Goal: Information Seeking & Learning: Check status

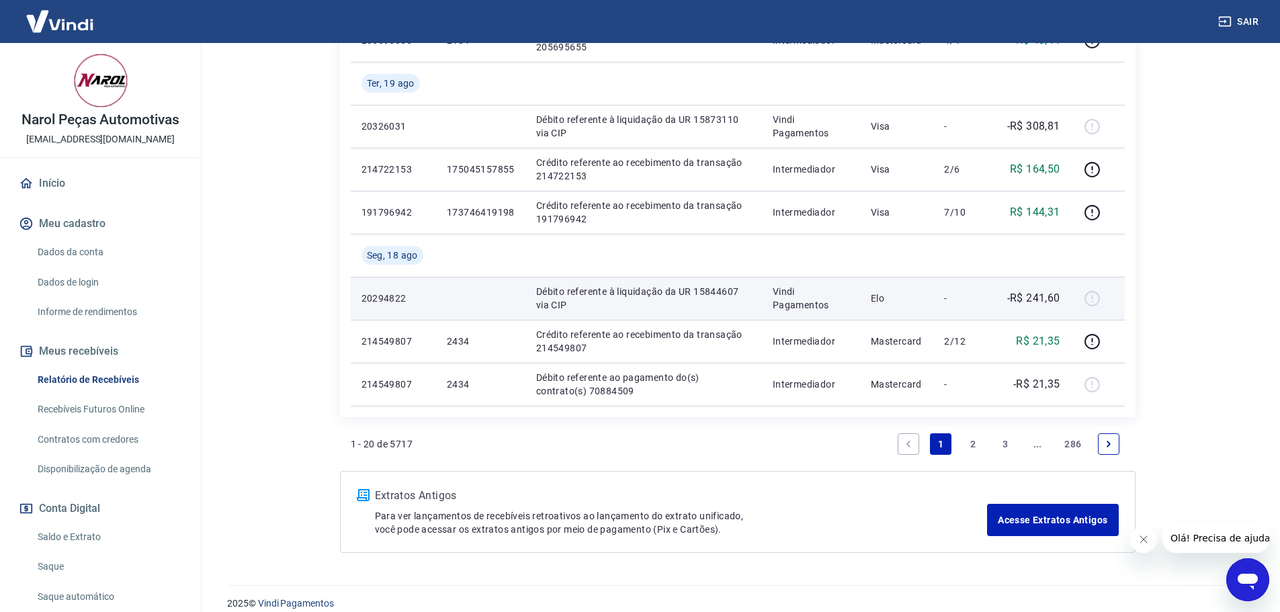
scroll to position [982, 0]
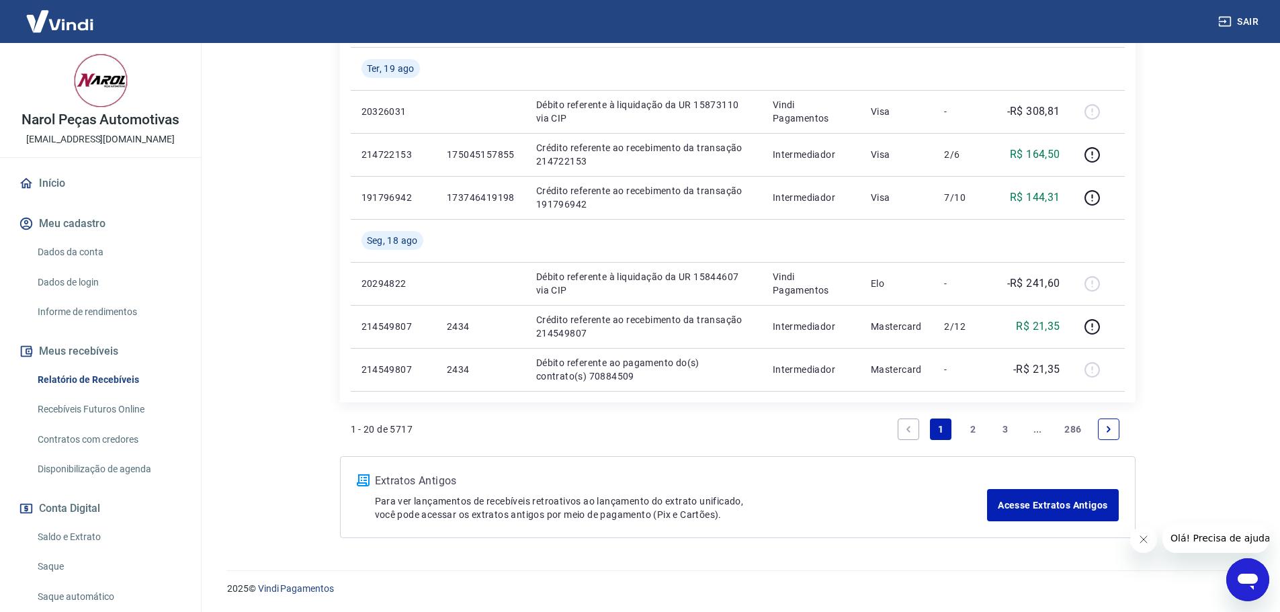
drag, startPoint x: 1004, startPoint y: 429, endPoint x: 817, endPoint y: 454, distance: 188.6
click at [1004, 429] on link "3" at bounding box center [1006, 430] width 22 height 22
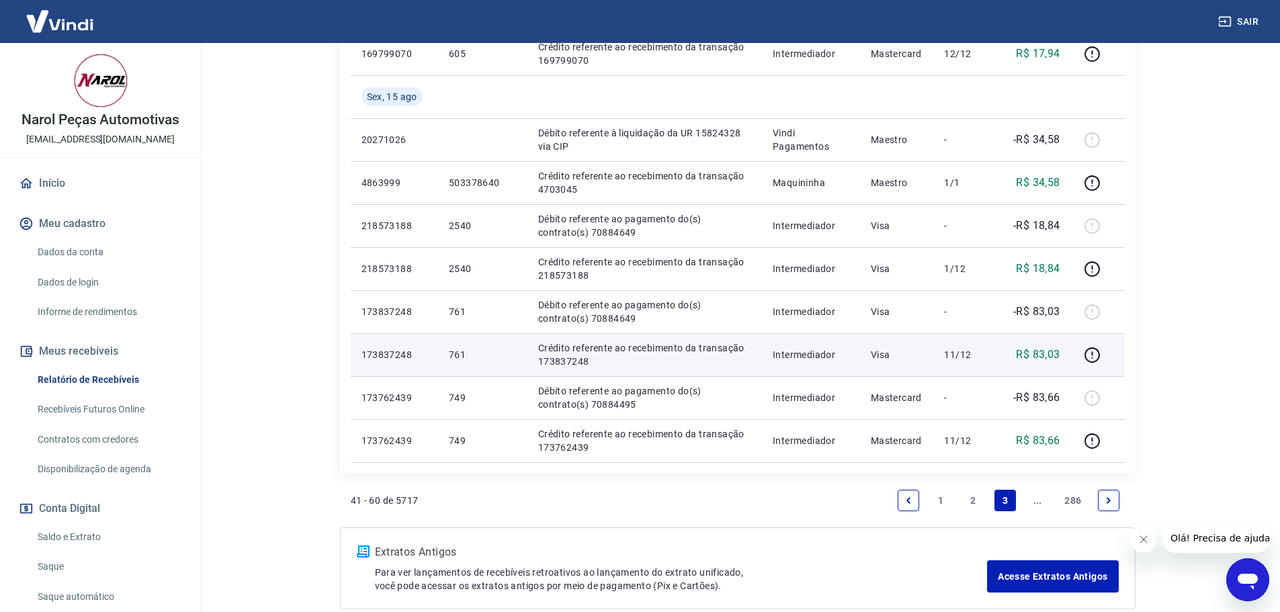
scroll to position [939, 0]
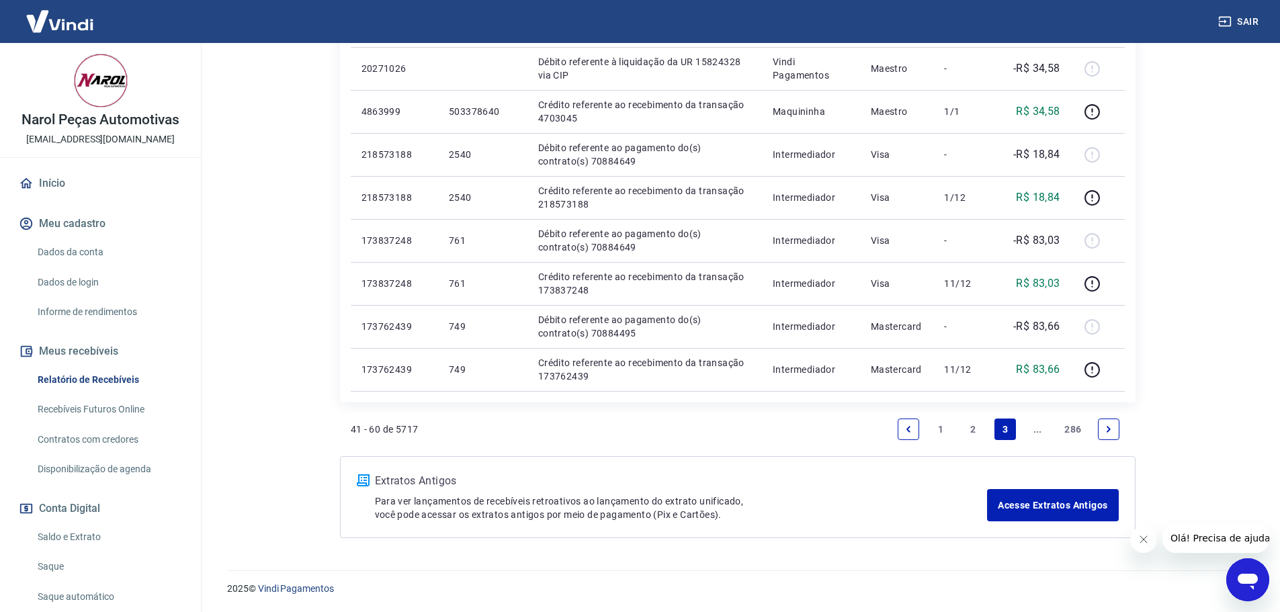
click at [1103, 426] on link "Next page" at bounding box center [1109, 430] width 22 height 22
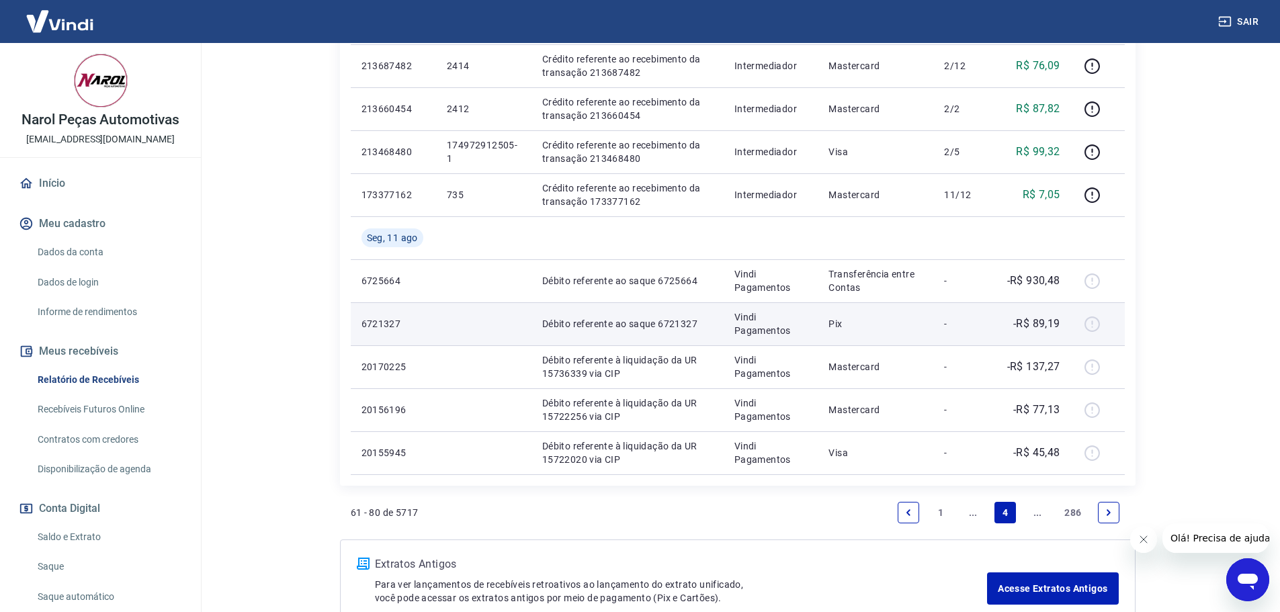
scroll to position [939, 0]
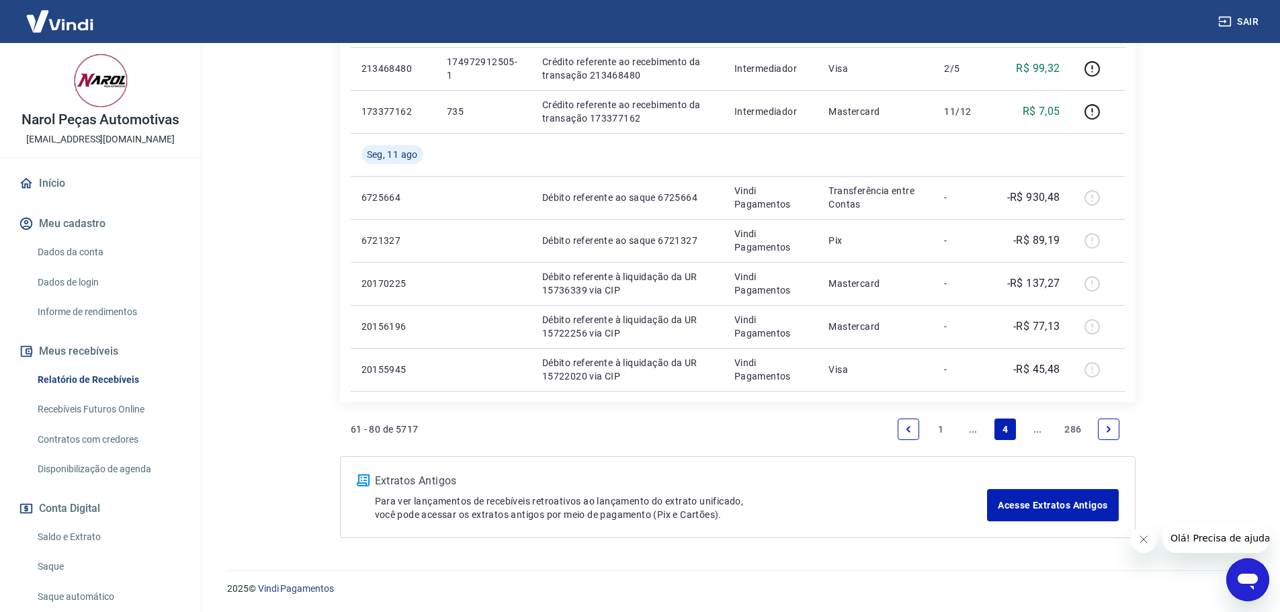
drag, startPoint x: 1114, startPoint y: 432, endPoint x: 815, endPoint y: 469, distance: 302.1
click at [1115, 430] on link "Next page" at bounding box center [1109, 430] width 22 height 22
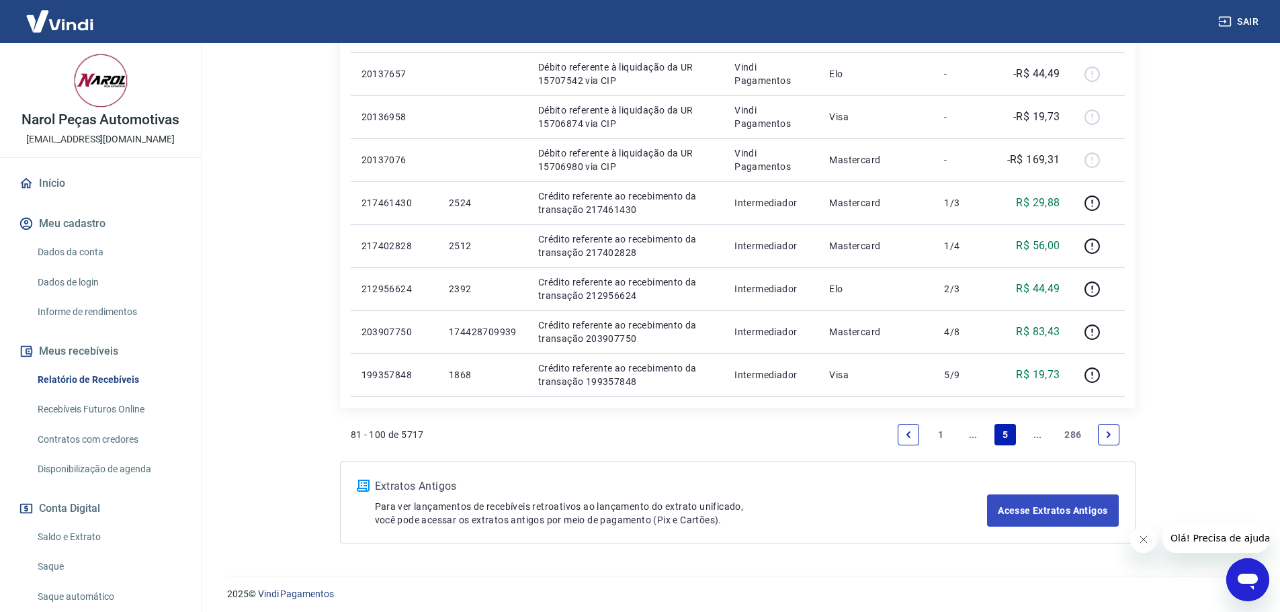
scroll to position [939, 0]
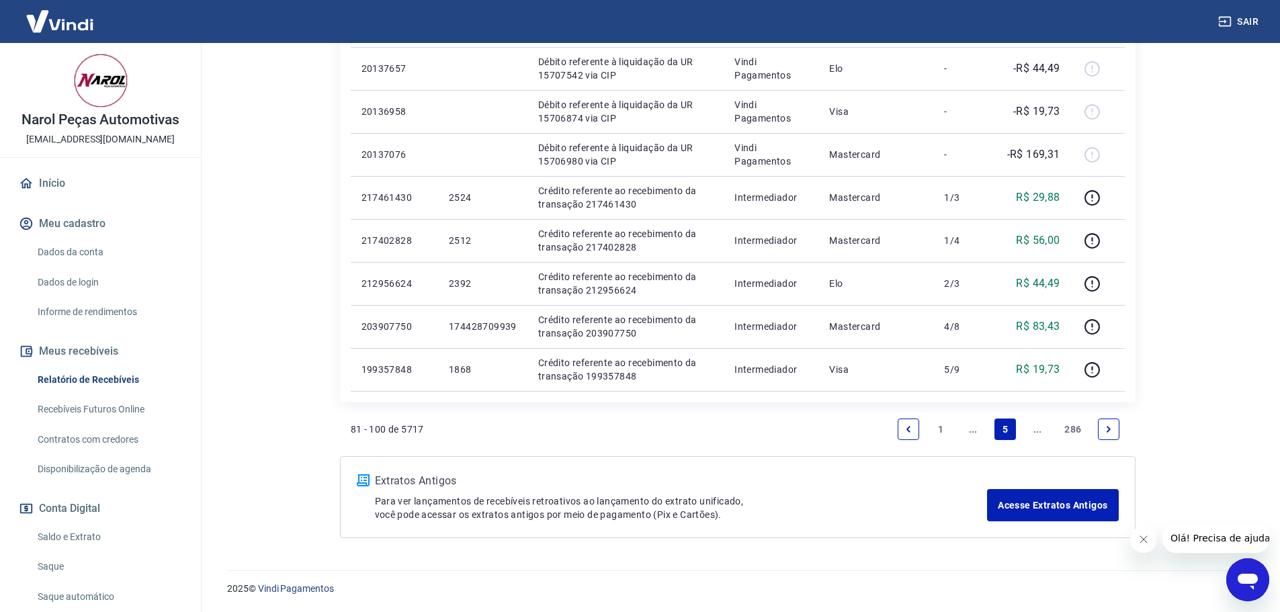
drag, startPoint x: 1108, startPoint y: 428, endPoint x: 874, endPoint y: 446, distance: 234.6
click at [1108, 428] on icon "Next page" at bounding box center [1108, 429] width 9 height 9
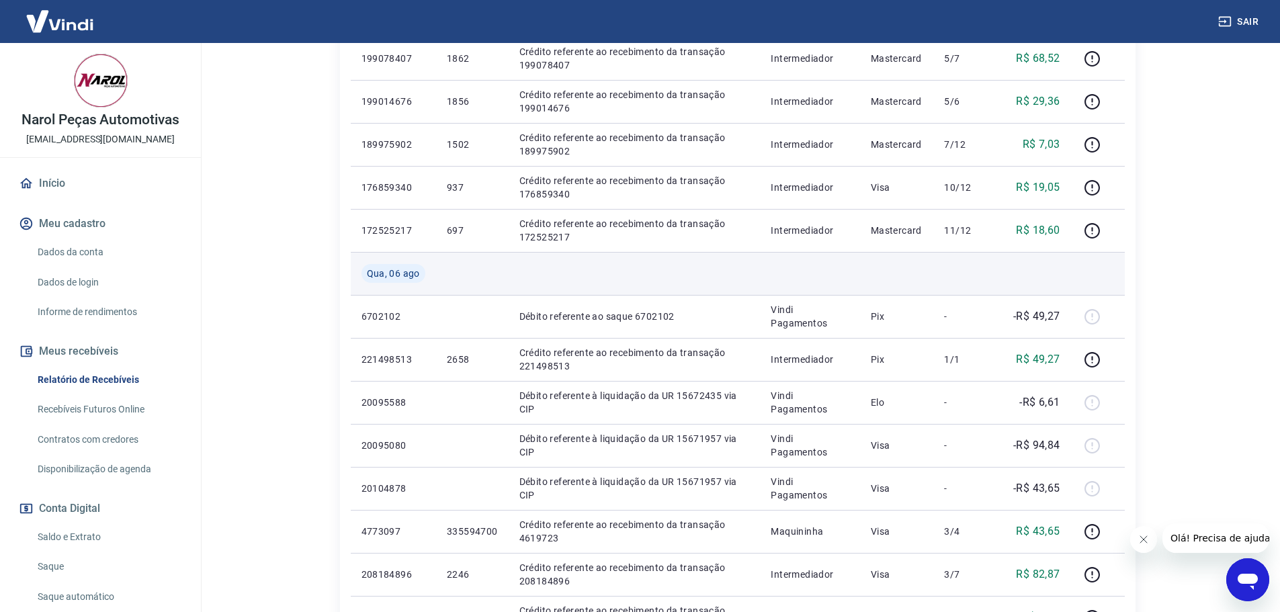
scroll to position [807, 0]
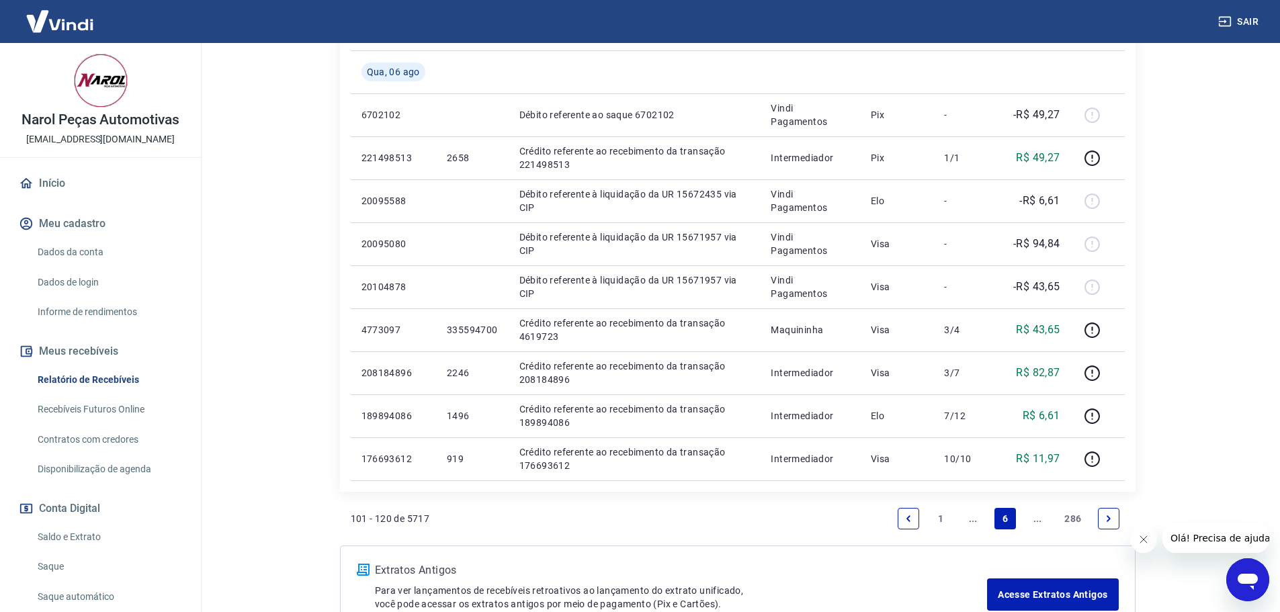
click at [1104, 518] on icon "Next page" at bounding box center [1108, 518] width 9 height 9
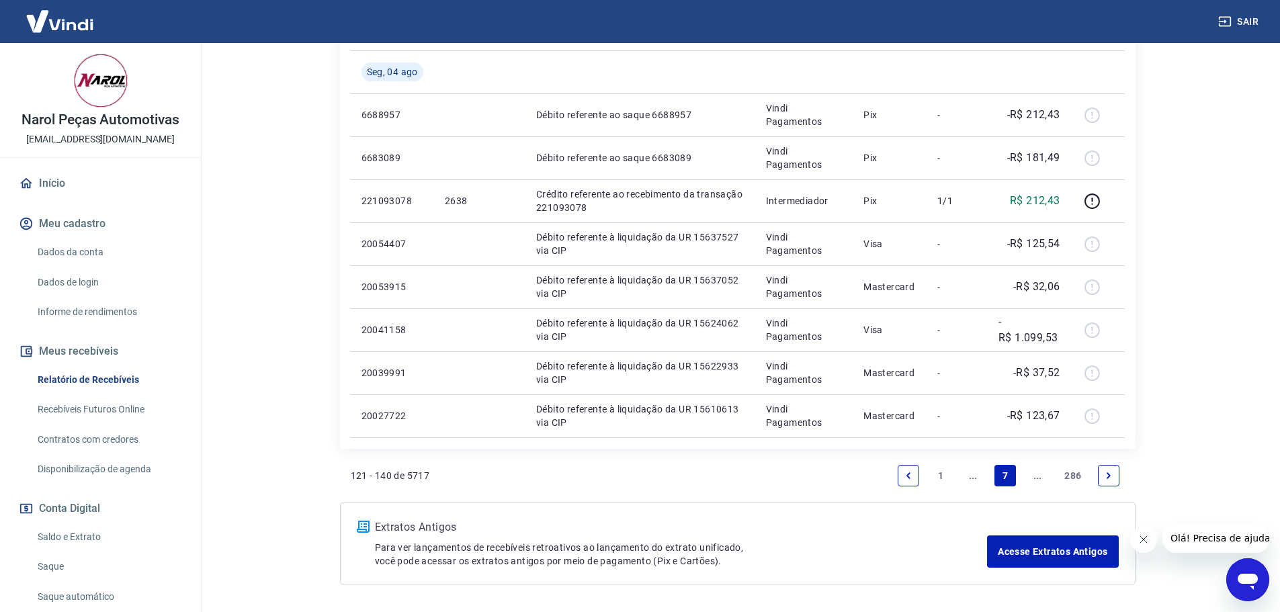
scroll to position [874, 0]
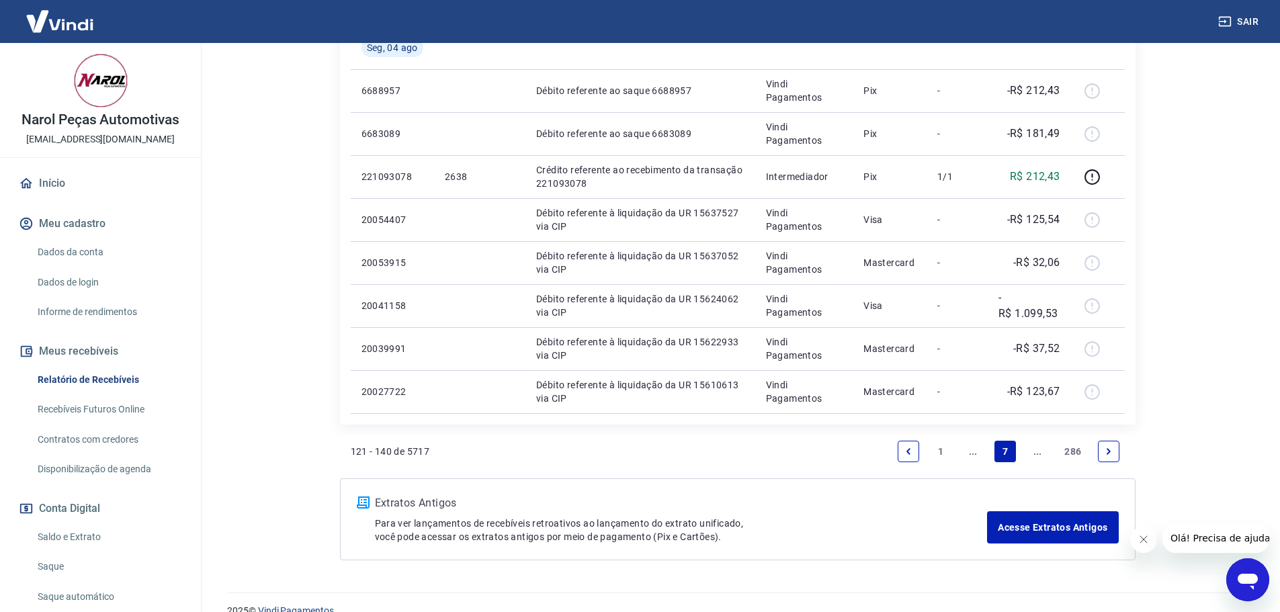
drag, startPoint x: 1110, startPoint y: 453, endPoint x: 914, endPoint y: 466, distance: 196.1
click at [1110, 453] on icon "Next page" at bounding box center [1108, 451] width 9 height 9
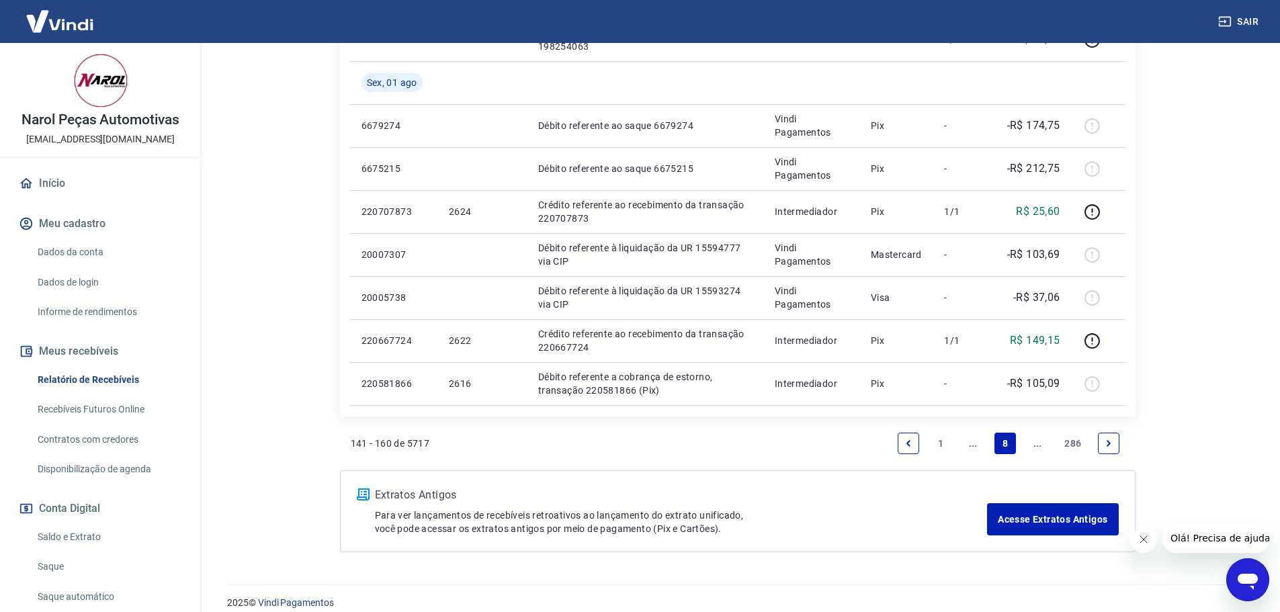
scroll to position [982, 0]
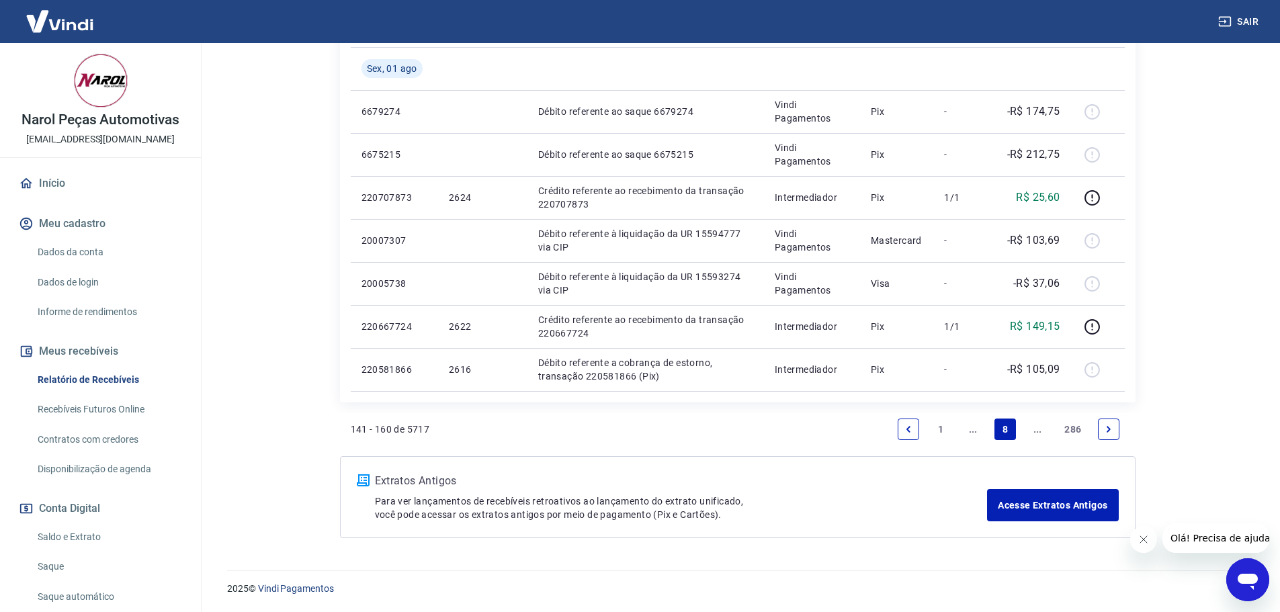
click at [1112, 429] on icon "Next page" at bounding box center [1108, 429] width 9 height 9
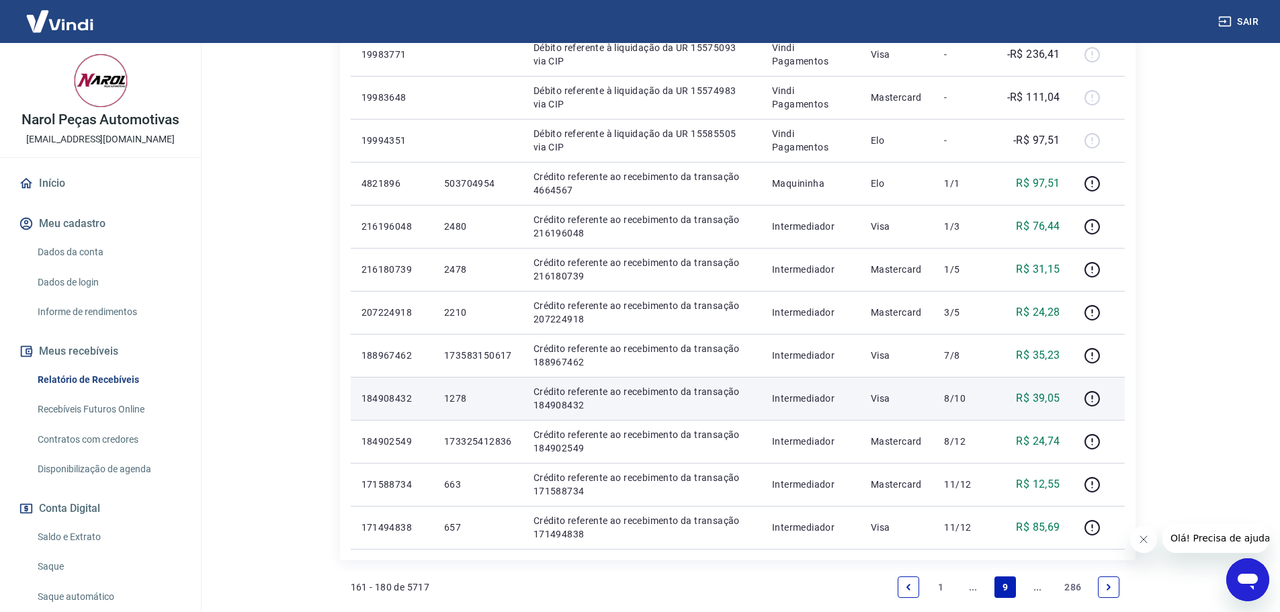
scroll to position [739, 0]
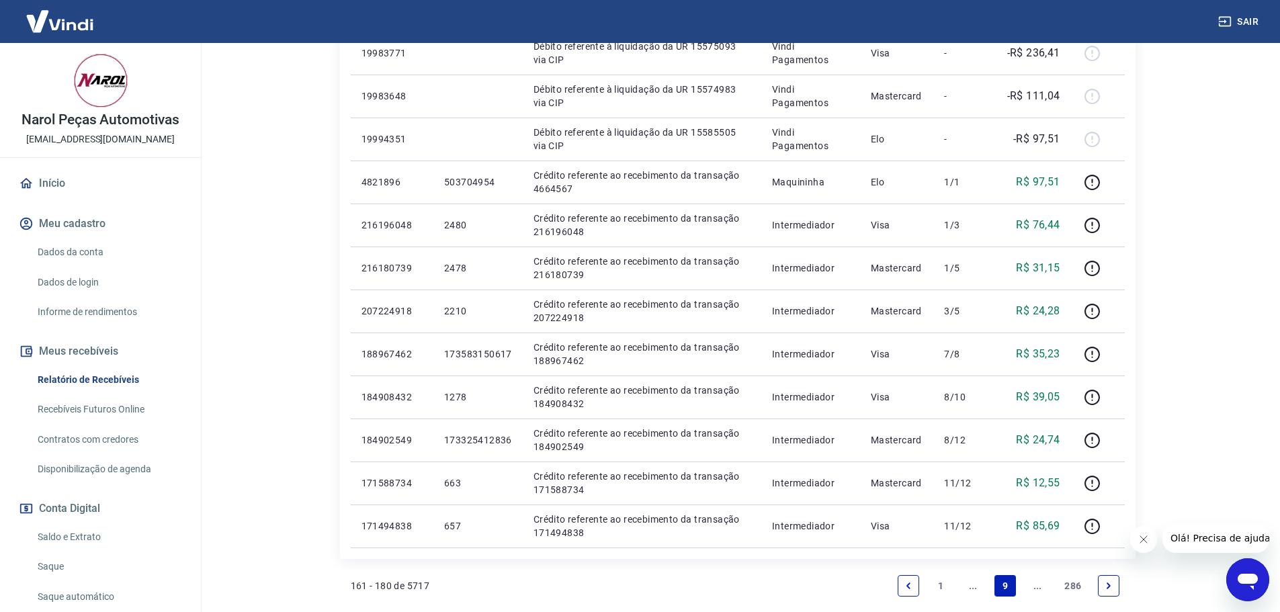
drag, startPoint x: 1111, startPoint y: 588, endPoint x: 39, endPoint y: 551, distance: 1072.8
click at [1110, 588] on icon "Next page" at bounding box center [1108, 585] width 9 height 9
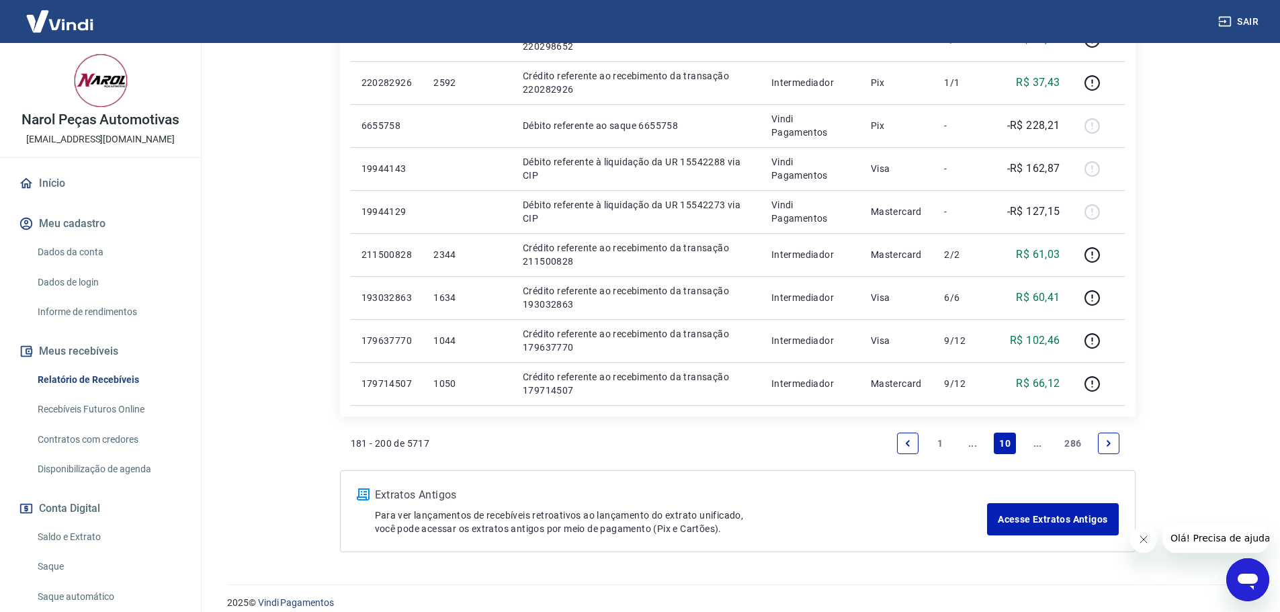
scroll to position [939, 0]
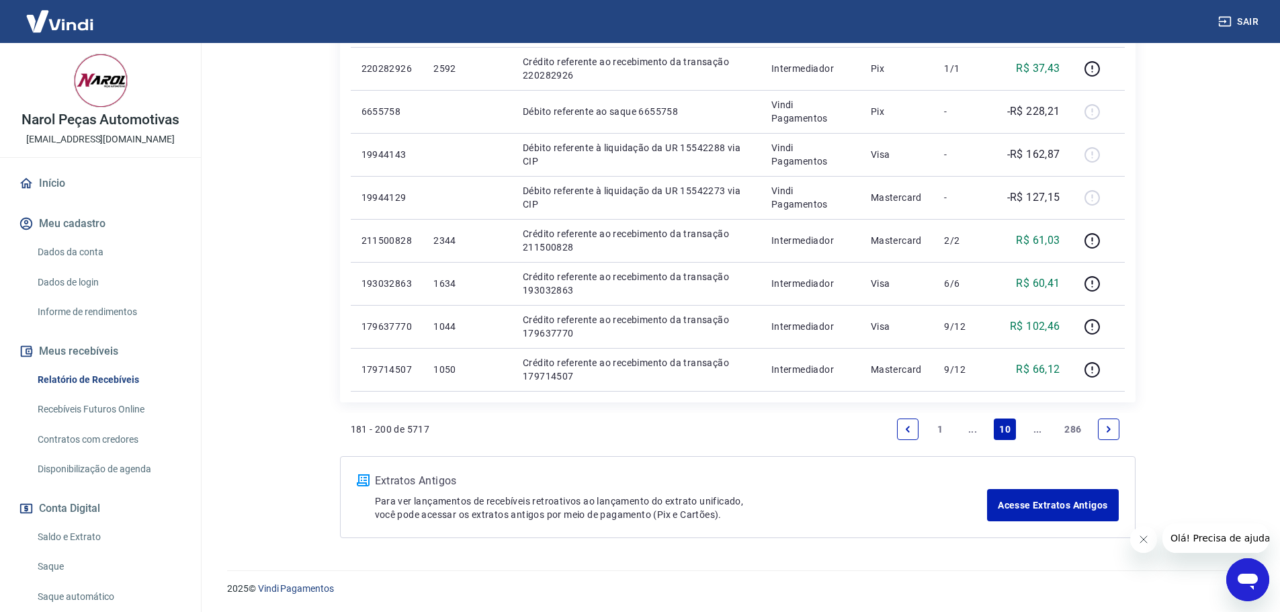
drag, startPoint x: 907, startPoint y: 428, endPoint x: 574, endPoint y: 464, distance: 334.7
click at [907, 428] on icon "Previous page" at bounding box center [907, 429] width 9 height 9
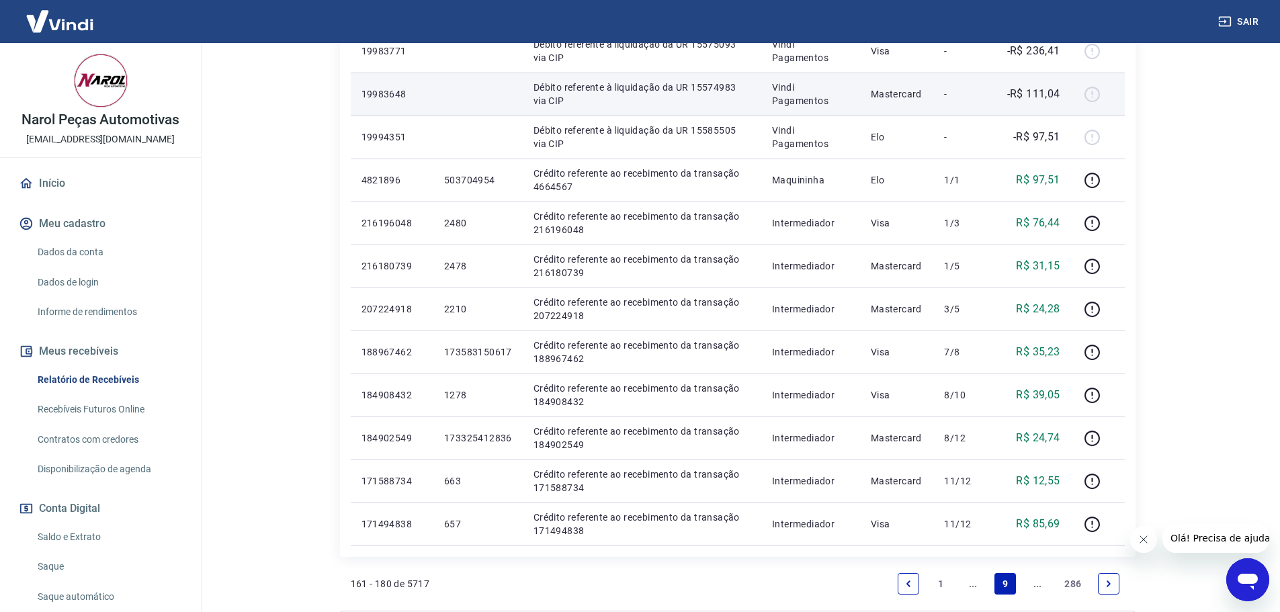
scroll to position [874, 0]
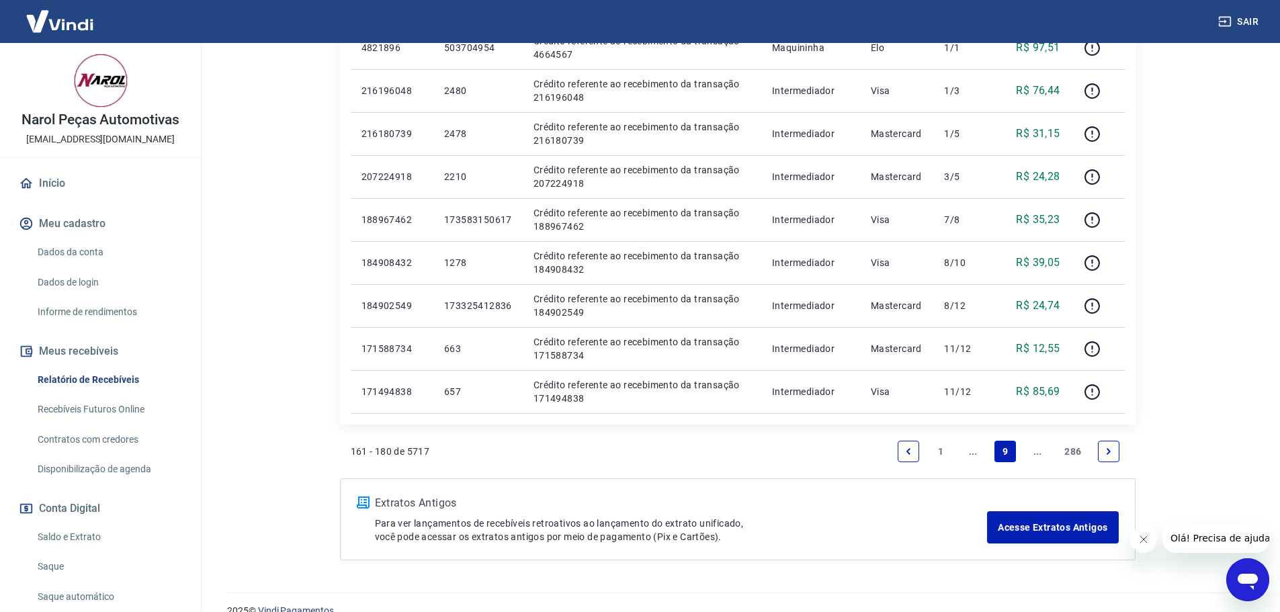
drag, startPoint x: 906, startPoint y: 451, endPoint x: 166, endPoint y: 339, distance: 748.5
click at [906, 451] on icon "Previous page" at bounding box center [908, 451] width 9 height 9
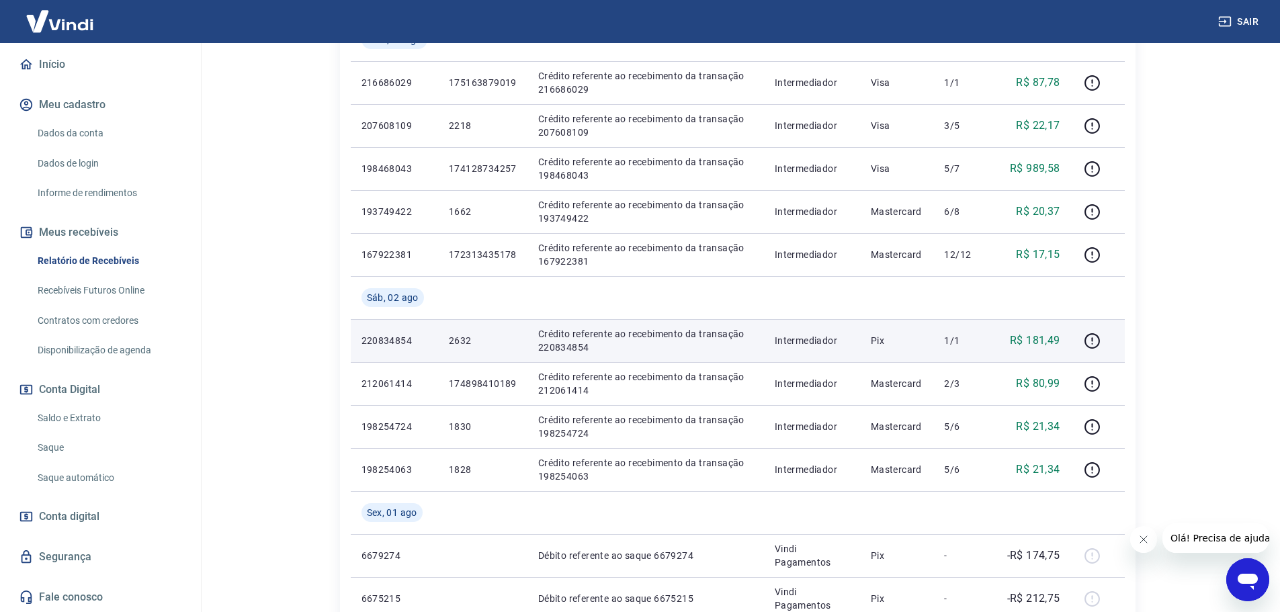
scroll to position [336, 0]
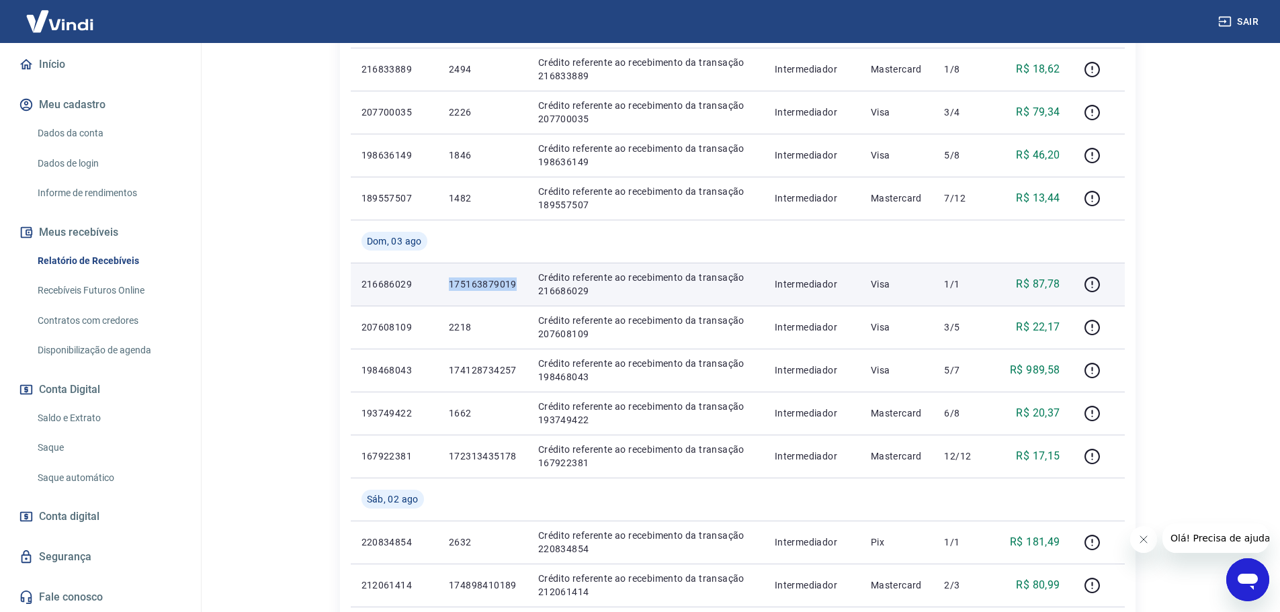
drag, startPoint x: 516, startPoint y: 284, endPoint x: 427, endPoint y: 283, distance: 88.7
click at [438, 284] on td "175163879019" at bounding box center [482, 284] width 89 height 43
copy p "175163879019"
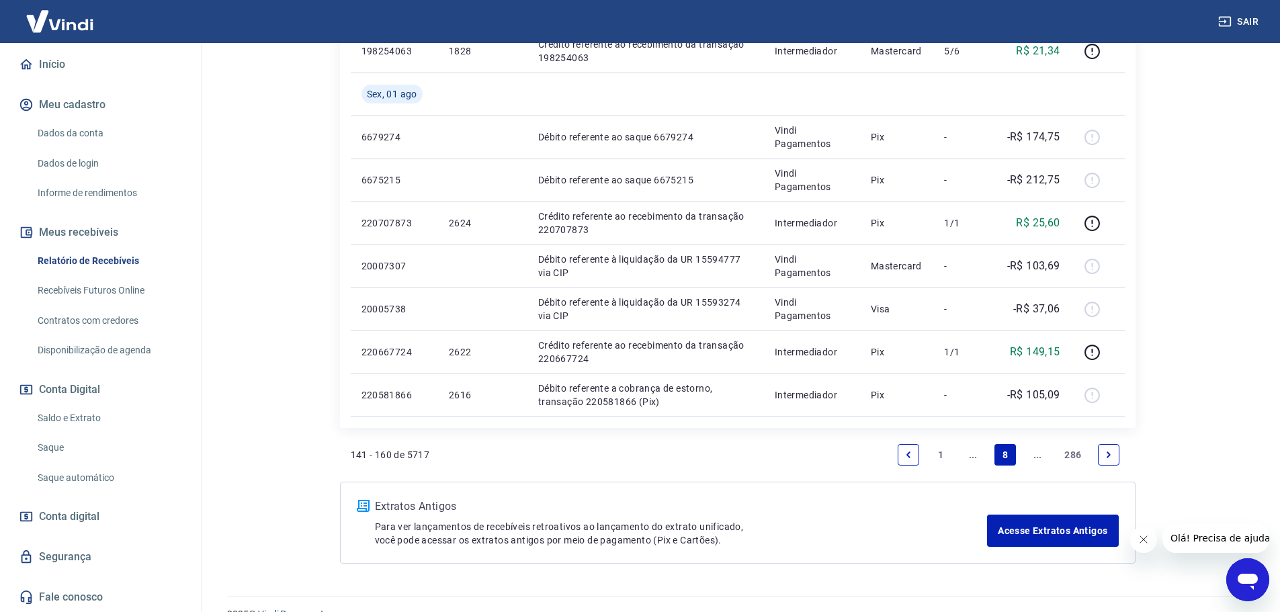
scroll to position [982, 0]
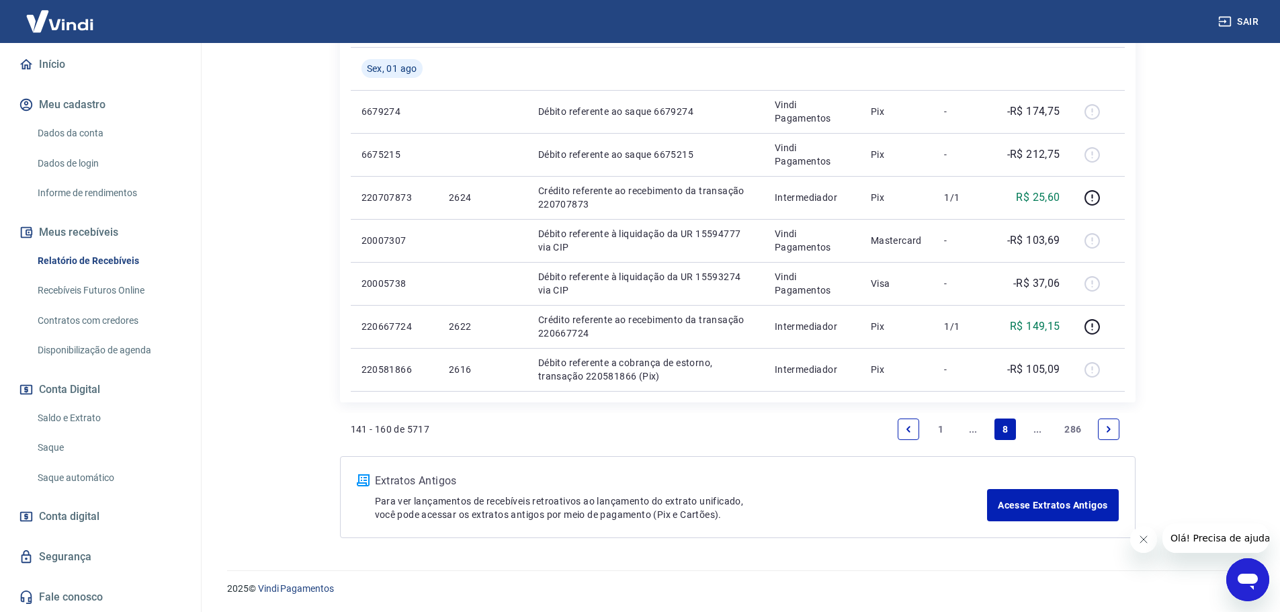
drag, startPoint x: 906, startPoint y: 428, endPoint x: 8, endPoint y: 412, distance: 898.2
click at [906, 428] on icon "Previous page" at bounding box center [908, 429] width 9 height 9
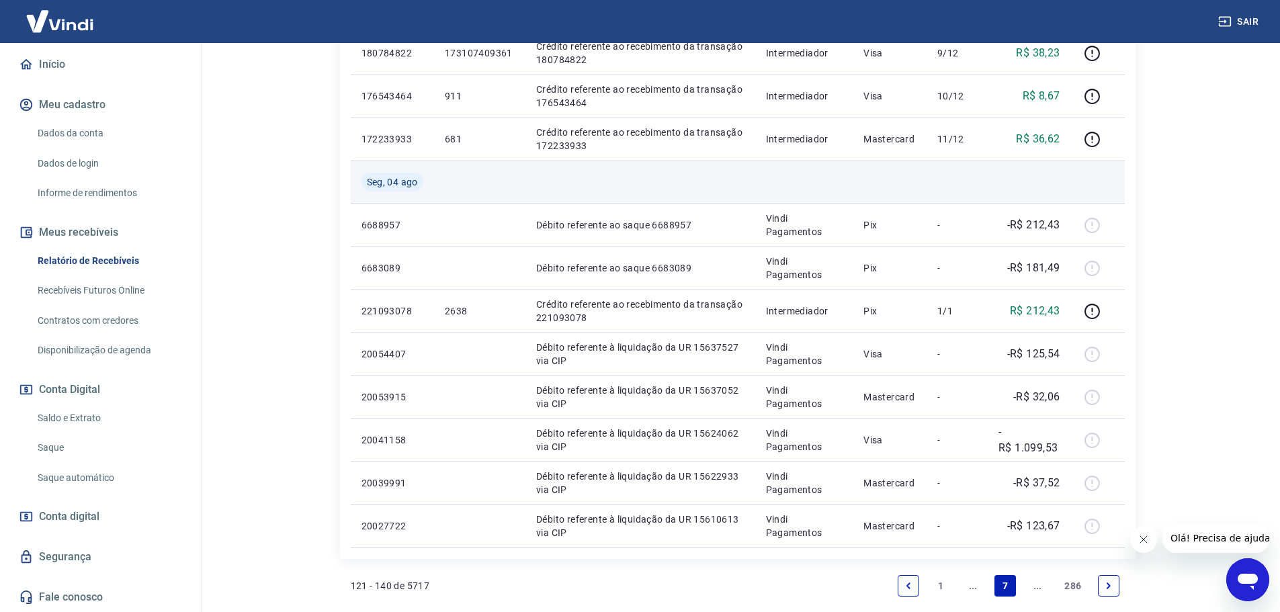
scroll to position [896, 0]
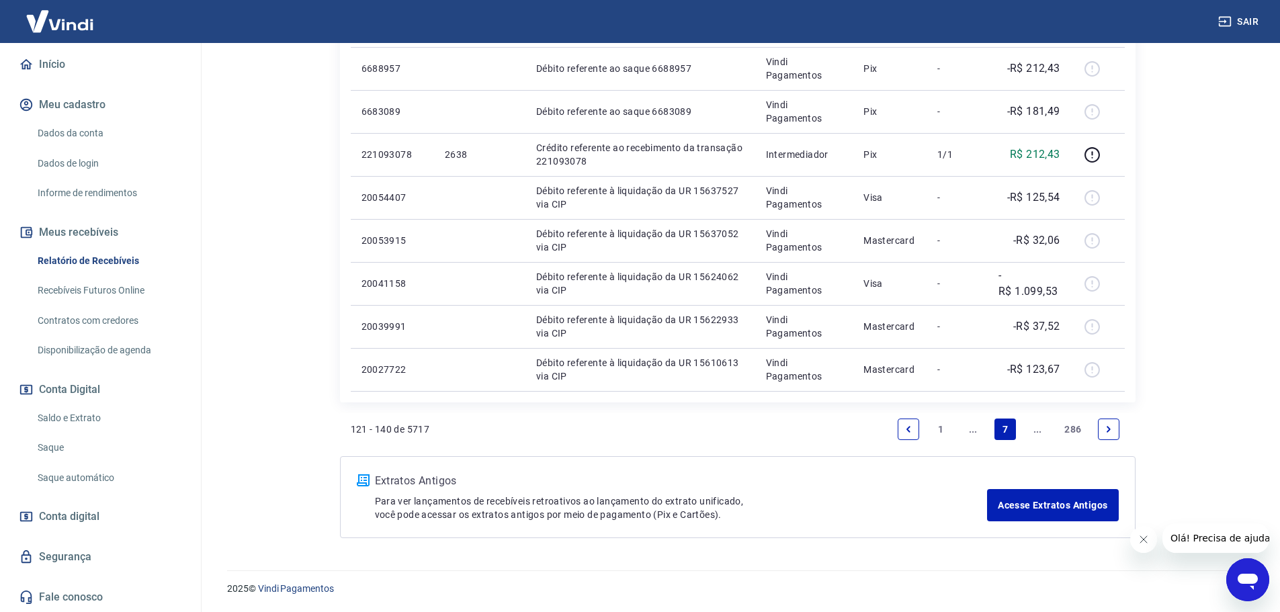
drag, startPoint x: 905, startPoint y: 434, endPoint x: 838, endPoint y: 403, distance: 74.0
click at [905, 434] on link "Previous page" at bounding box center [909, 430] width 22 height 22
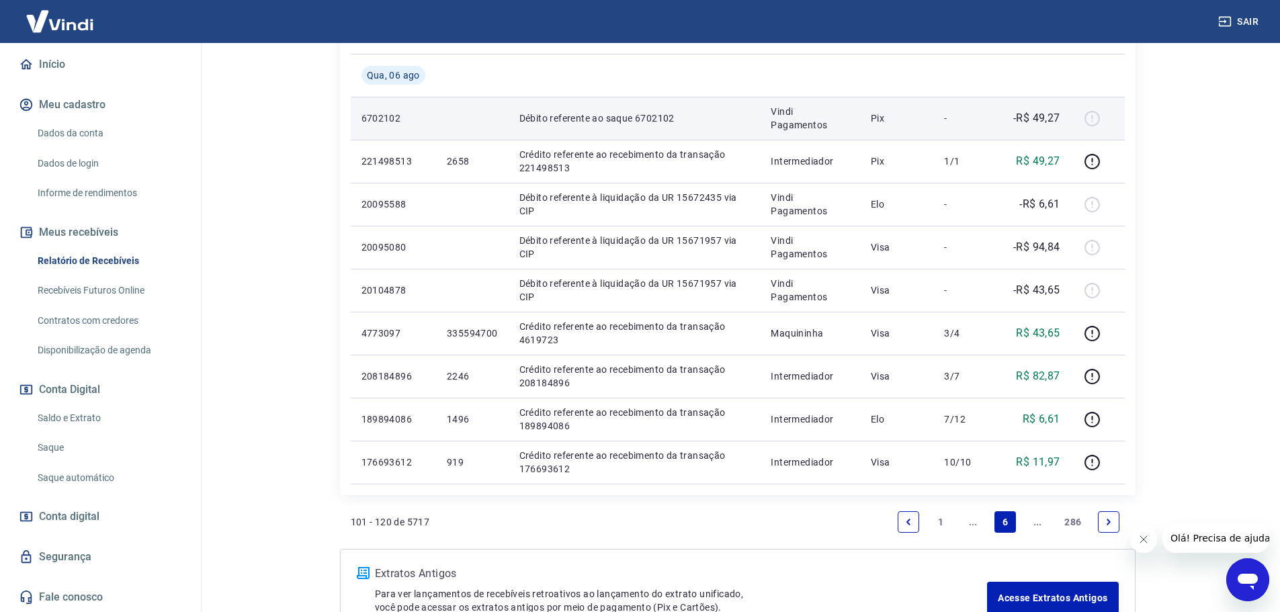
scroll to position [807, 0]
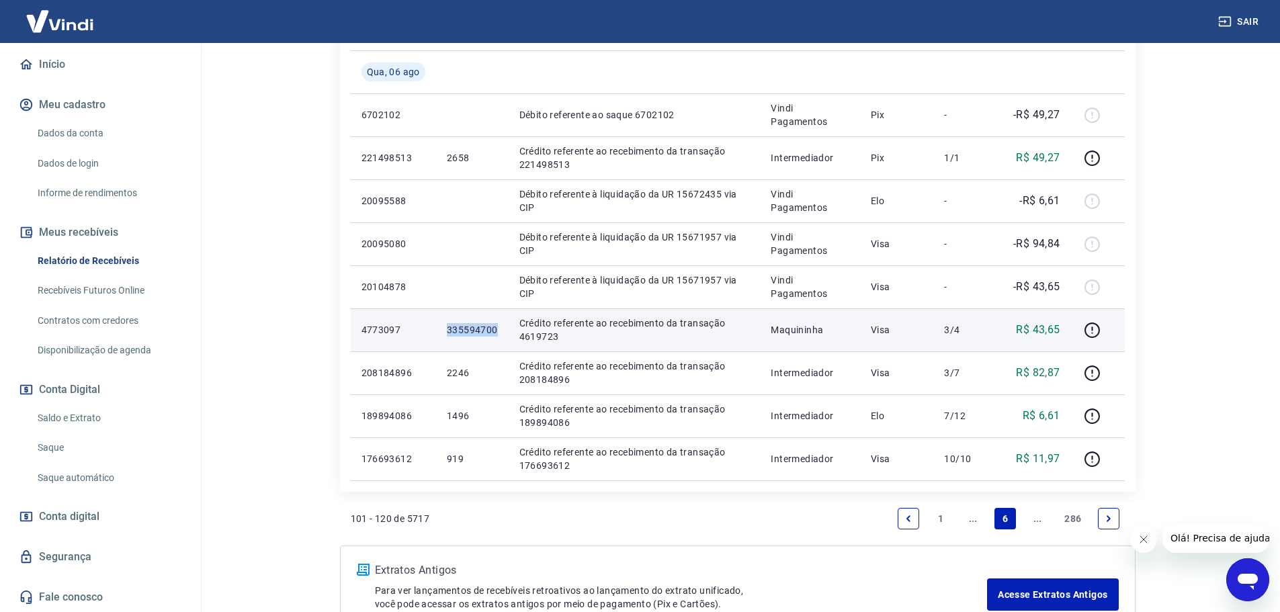
drag, startPoint x: 494, startPoint y: 326, endPoint x: 444, endPoint y: 331, distance: 50.6
click at [444, 331] on td "335594700" at bounding box center [472, 330] width 73 height 43
copy p "335594700"
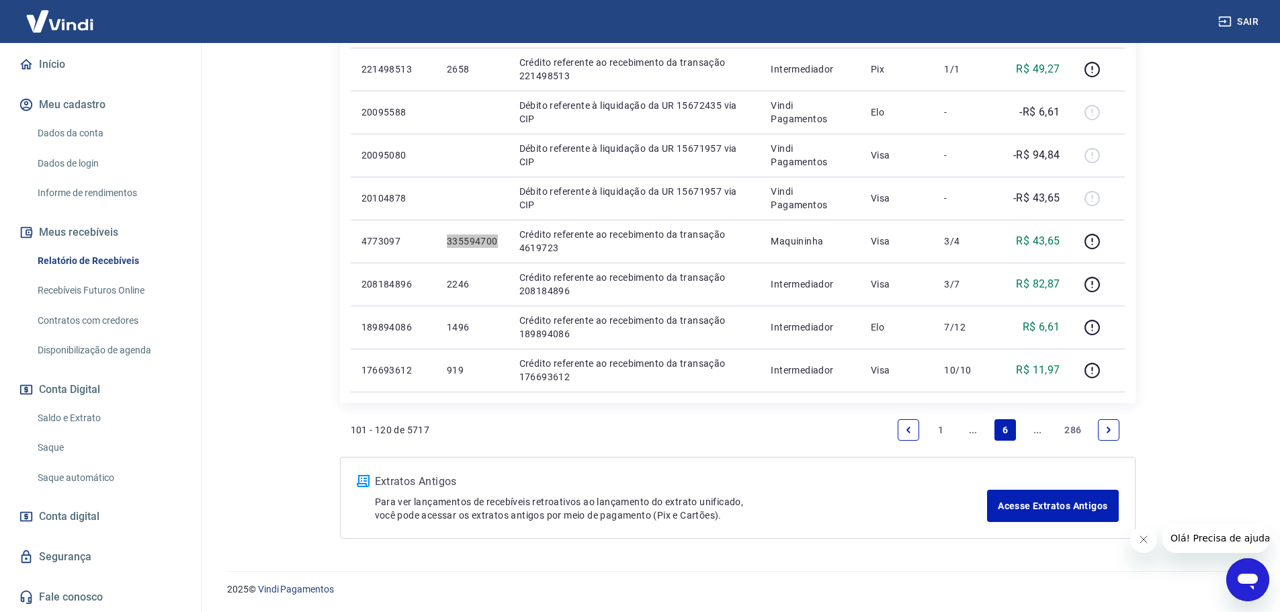
scroll to position [896, 0]
click at [905, 425] on icon "Previous page" at bounding box center [908, 429] width 9 height 9
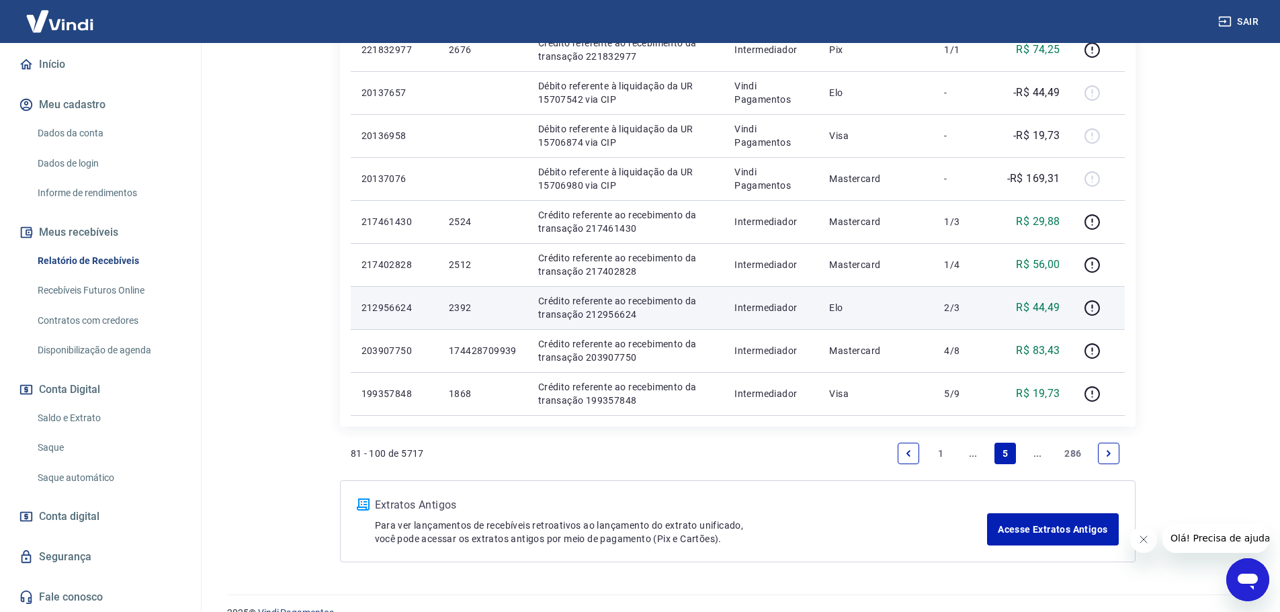
scroll to position [939, 0]
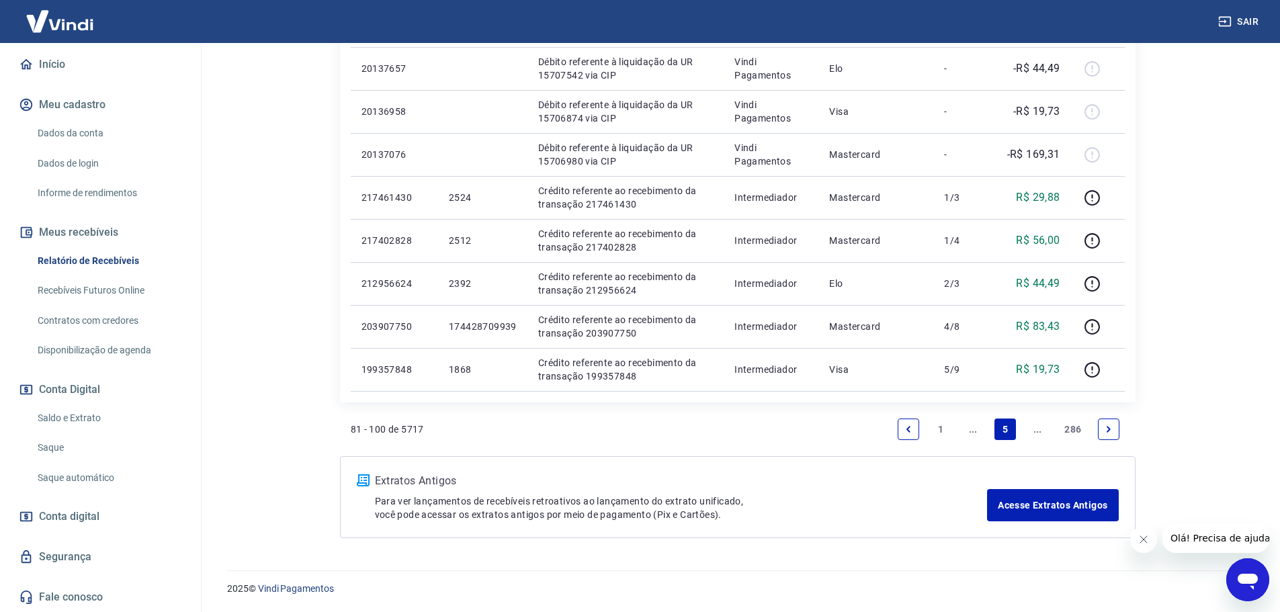
click at [1111, 432] on icon "Next page" at bounding box center [1108, 429] width 9 height 9
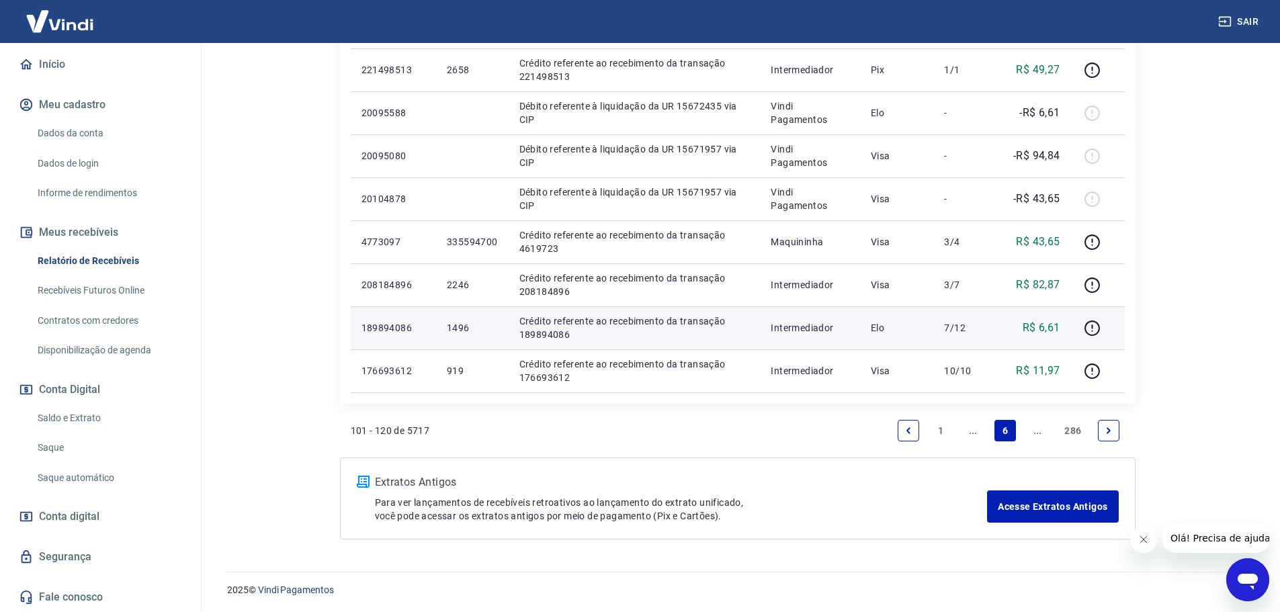
scroll to position [896, 0]
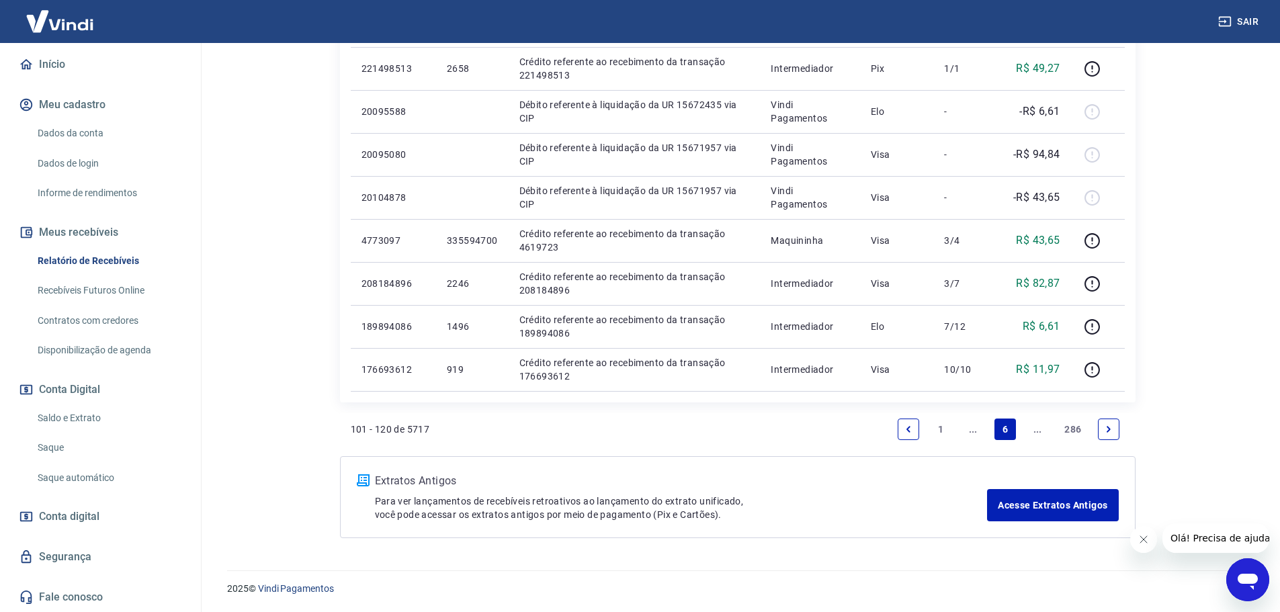
click at [911, 434] on link "Previous page" at bounding box center [909, 430] width 22 height 22
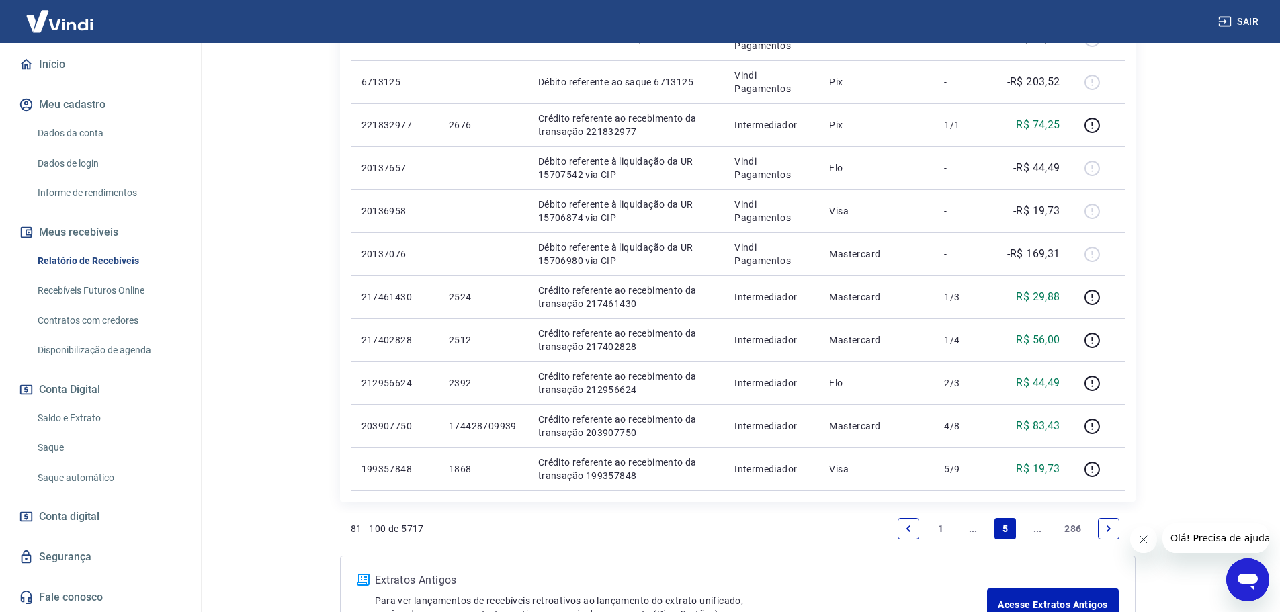
scroll to position [872, 0]
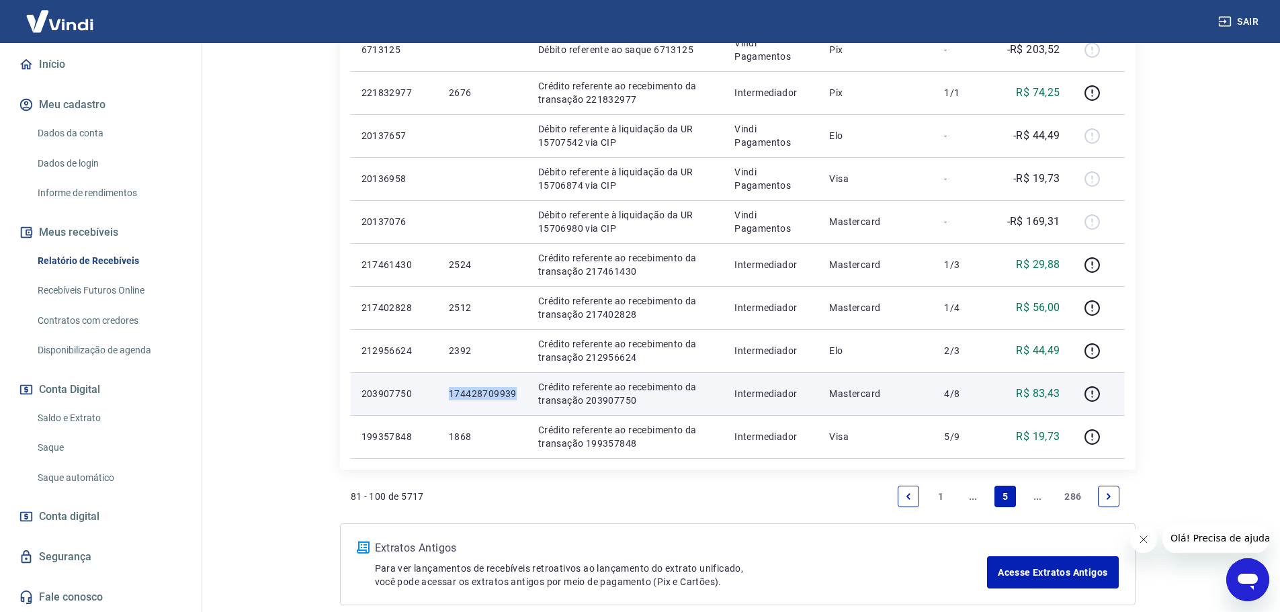
drag, startPoint x: 449, startPoint y: 397, endPoint x: 514, endPoint y: 389, distance: 65.8
click at [514, 389] on p "174428709939" at bounding box center [483, 393] width 68 height 13
copy p "174428709939"
click at [487, 403] on td "174428709939" at bounding box center [482, 393] width 89 height 43
drag, startPoint x: 515, startPoint y: 390, endPoint x: 431, endPoint y: 382, distance: 84.3
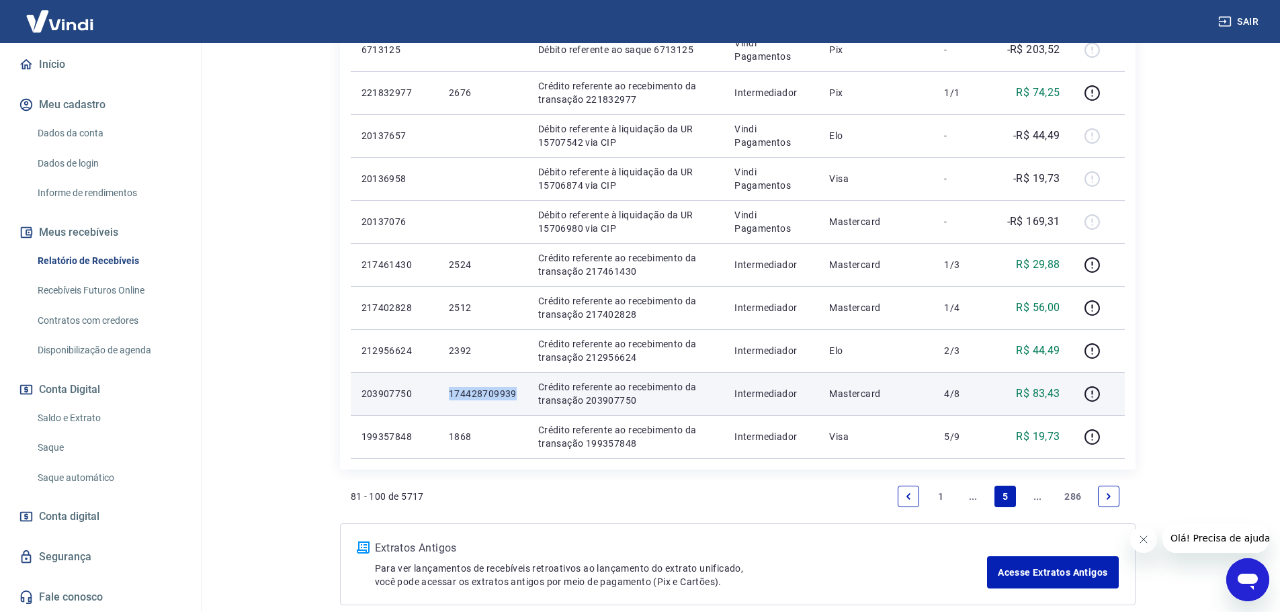
click at [431, 382] on tr "203907750 174428709939 Crédito referente ao recebimento da transação 203907750 …" at bounding box center [738, 393] width 774 height 43
copy tr "174428709939"
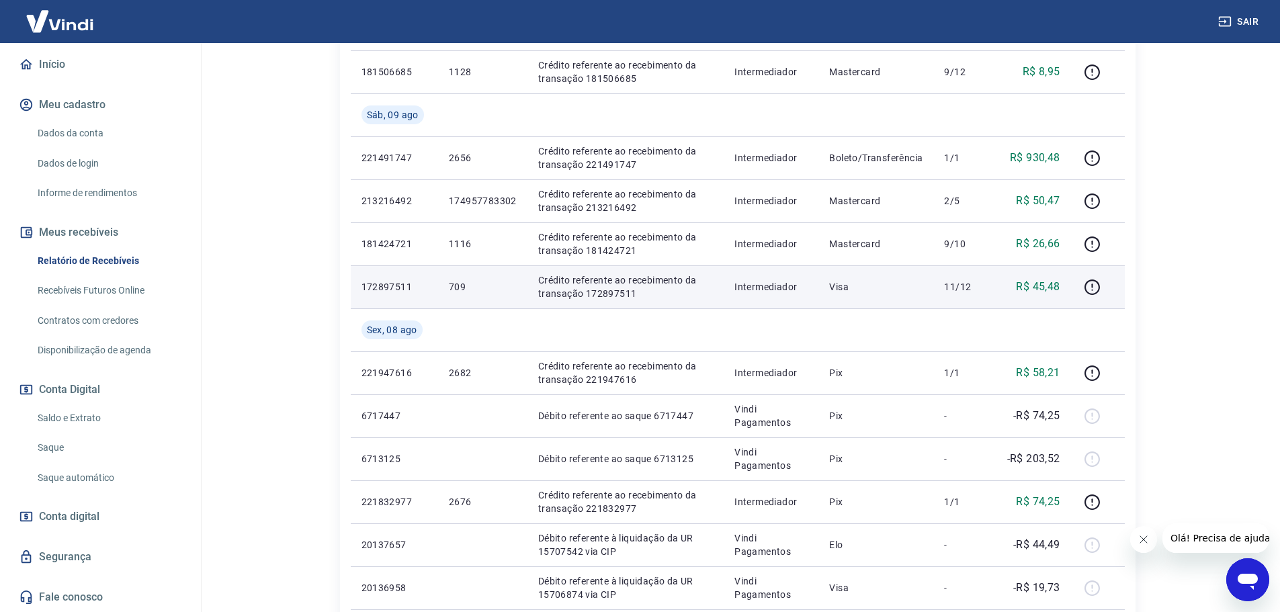
scroll to position [334, 0]
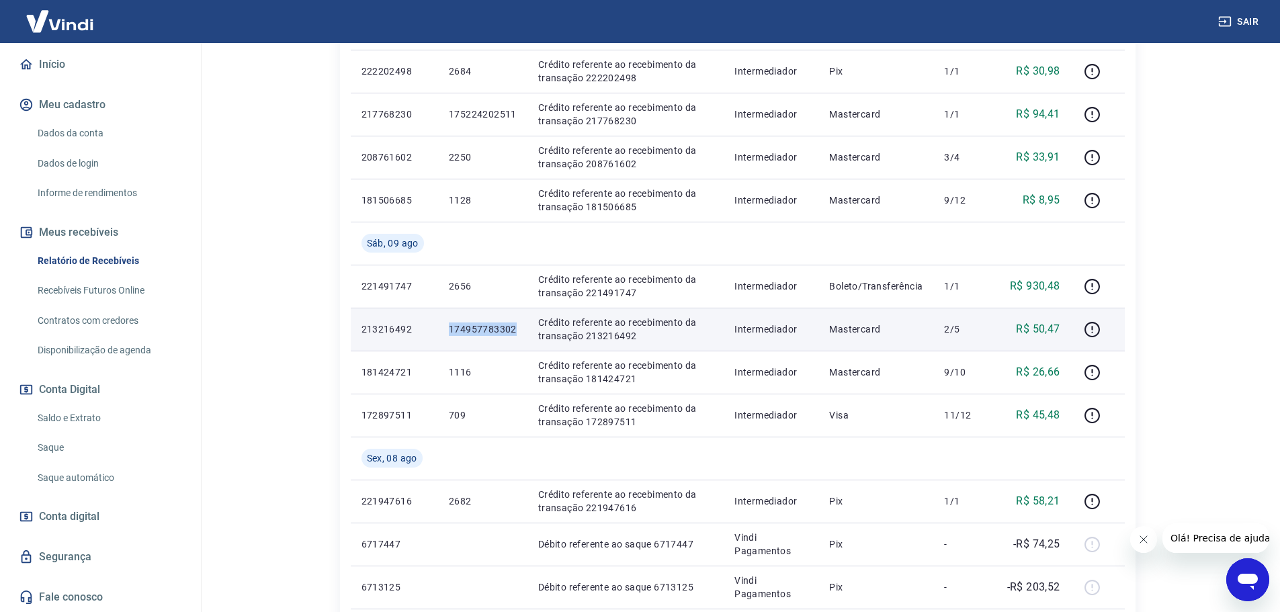
drag, startPoint x: 516, startPoint y: 329, endPoint x: 452, endPoint y: 335, distance: 64.9
click at [452, 335] on td "174957783302" at bounding box center [482, 329] width 89 height 43
copy p "174957783302"
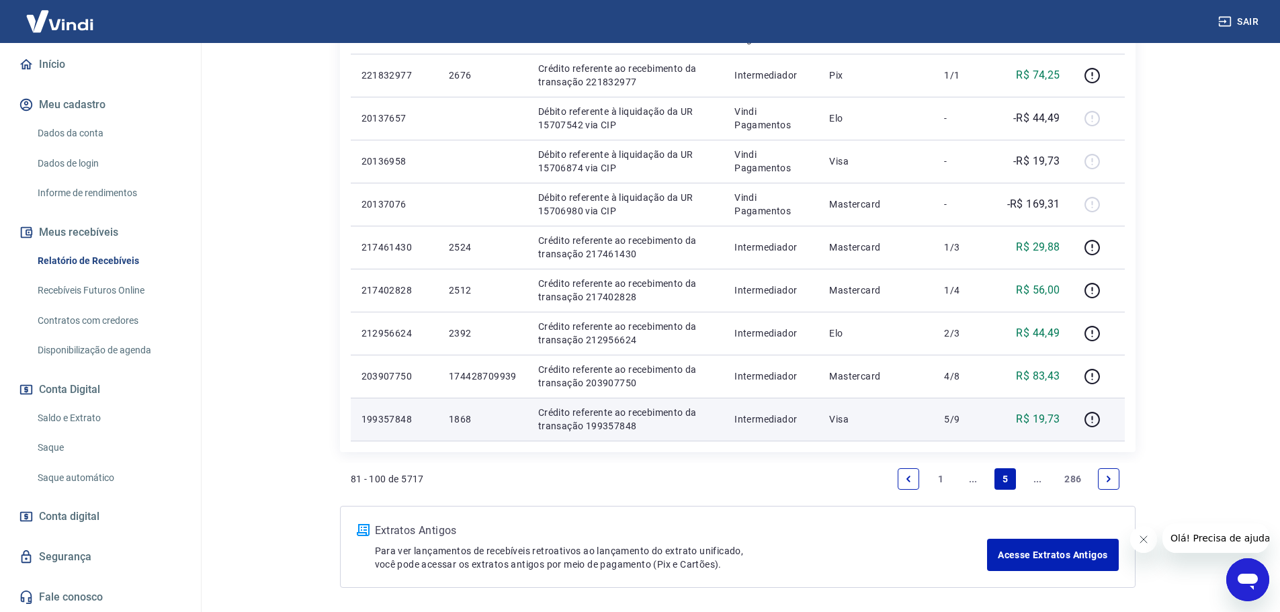
scroll to position [939, 0]
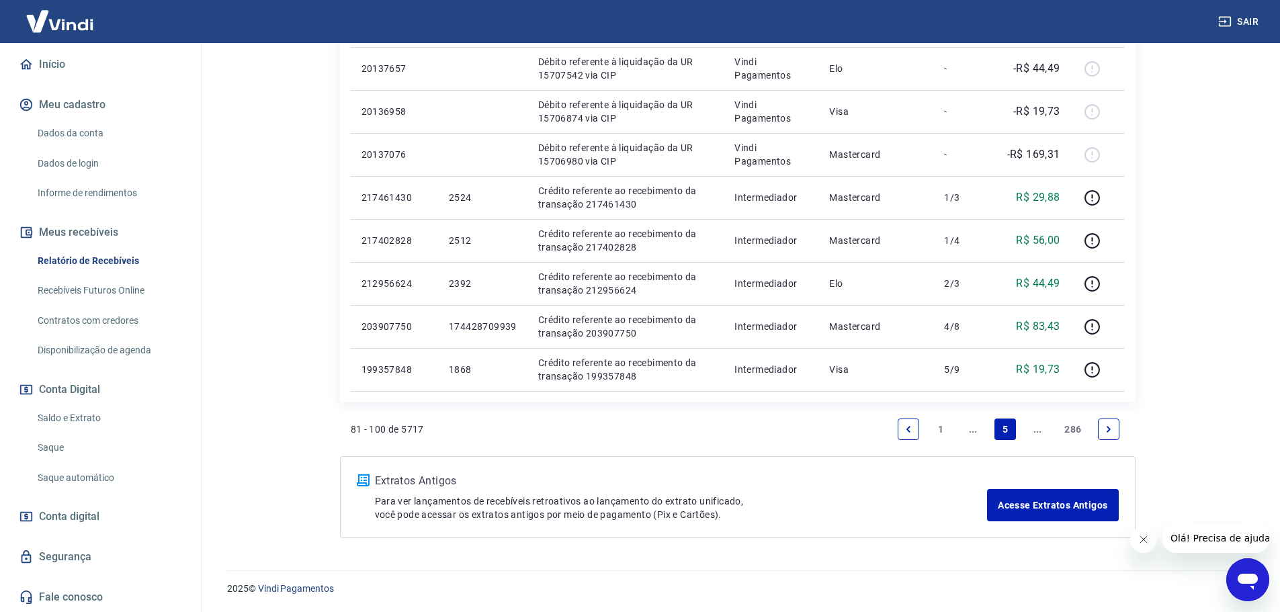
click at [913, 436] on link "Previous page" at bounding box center [909, 430] width 22 height 22
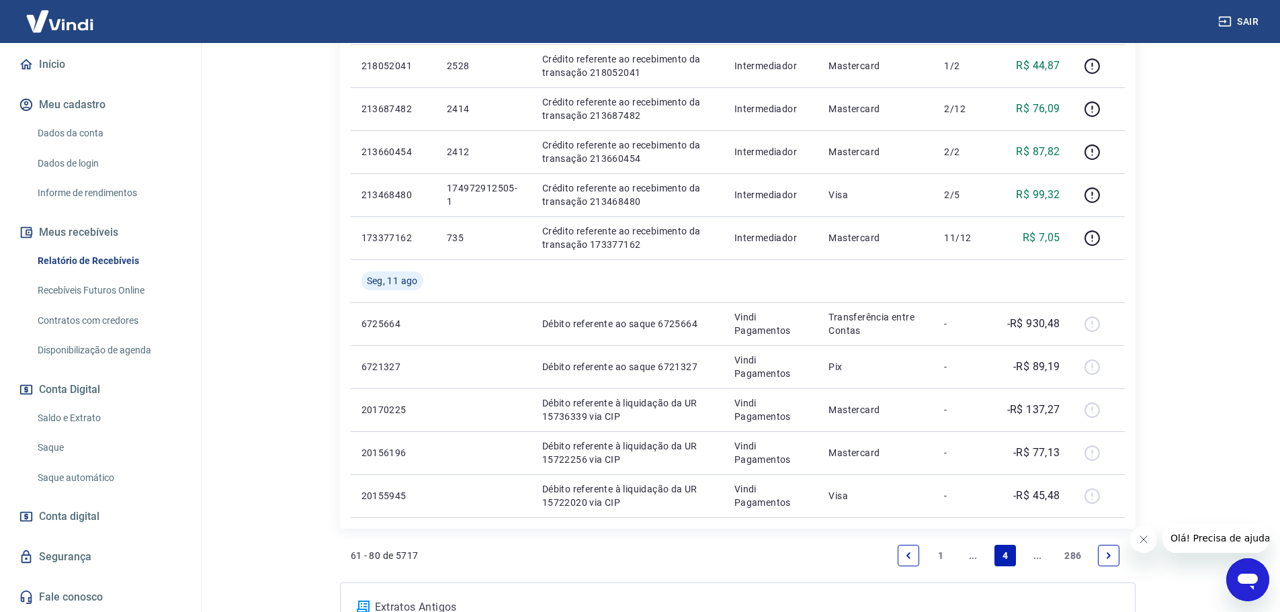
scroll to position [939, 0]
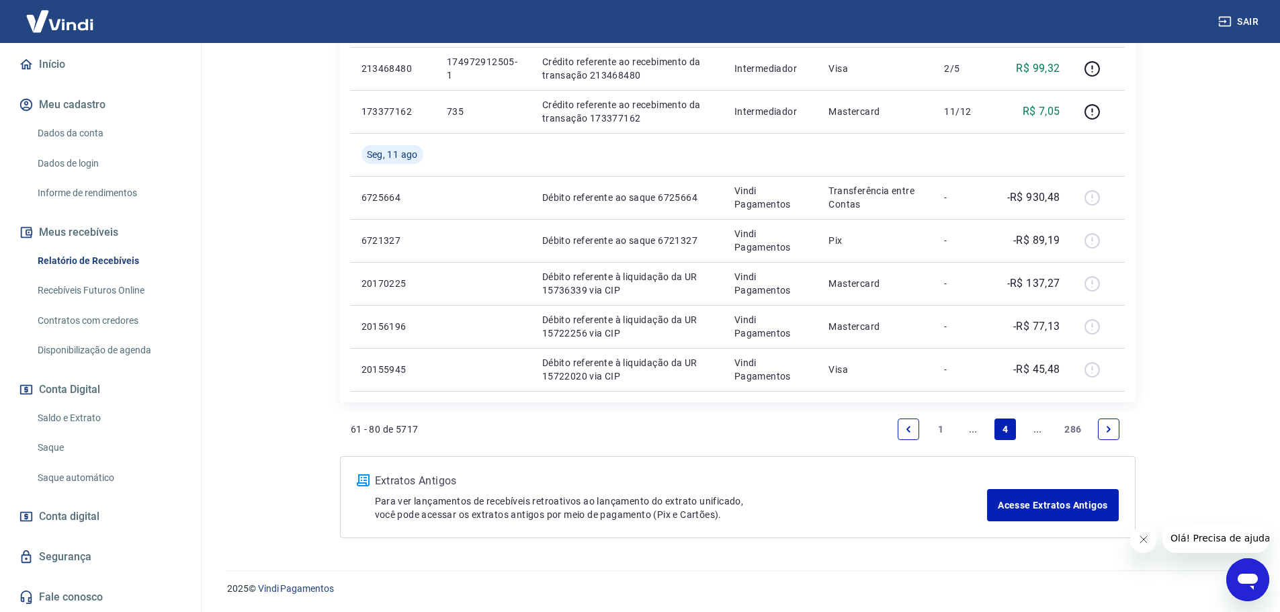
drag, startPoint x: 1115, startPoint y: 427, endPoint x: 698, endPoint y: 395, distance: 418.6
click at [1115, 427] on link "Next page" at bounding box center [1109, 430] width 22 height 22
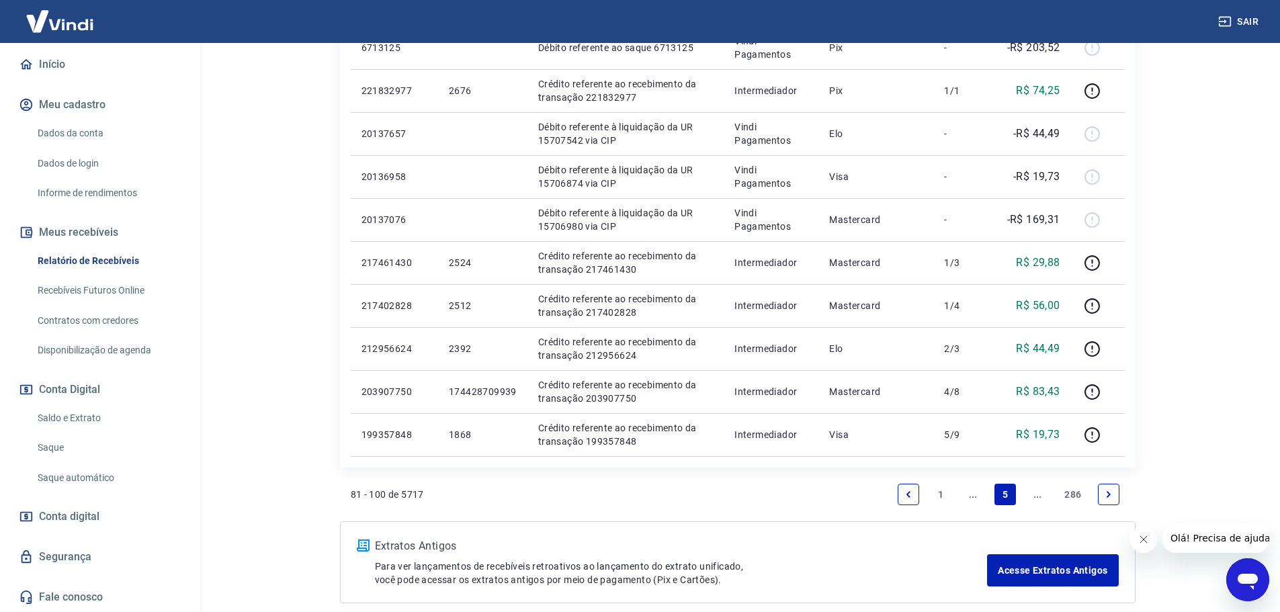
scroll to position [939, 0]
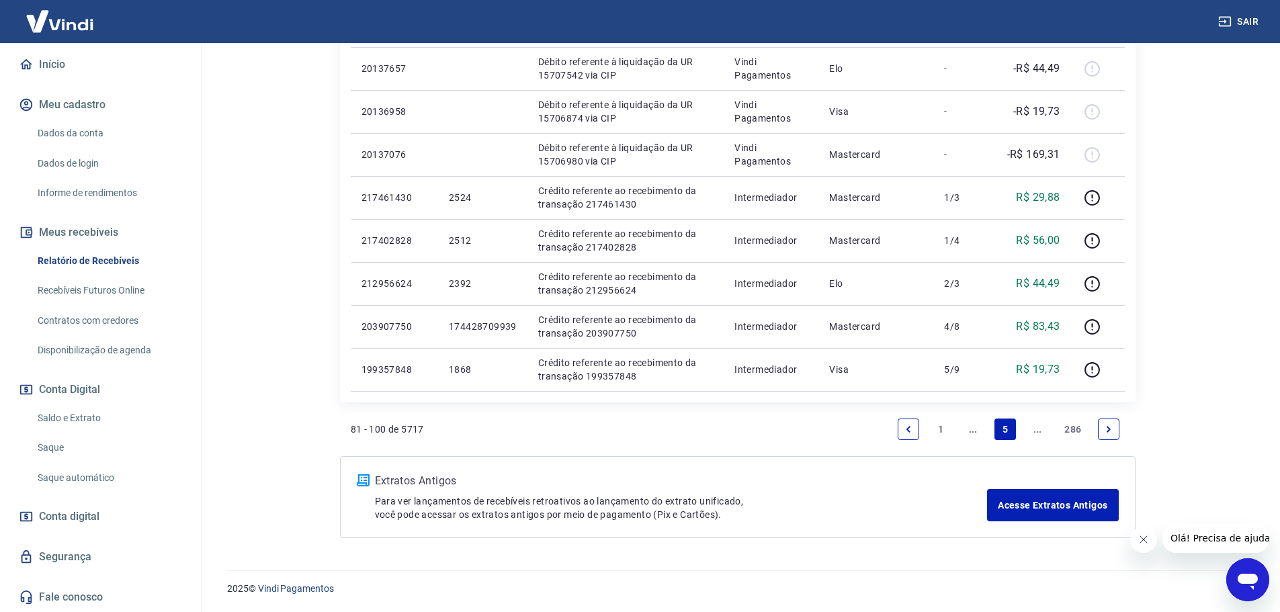
drag, startPoint x: 901, startPoint y: 421, endPoint x: 526, endPoint y: 459, distance: 377.0
click at [903, 421] on link "Previous page" at bounding box center [909, 430] width 22 height 22
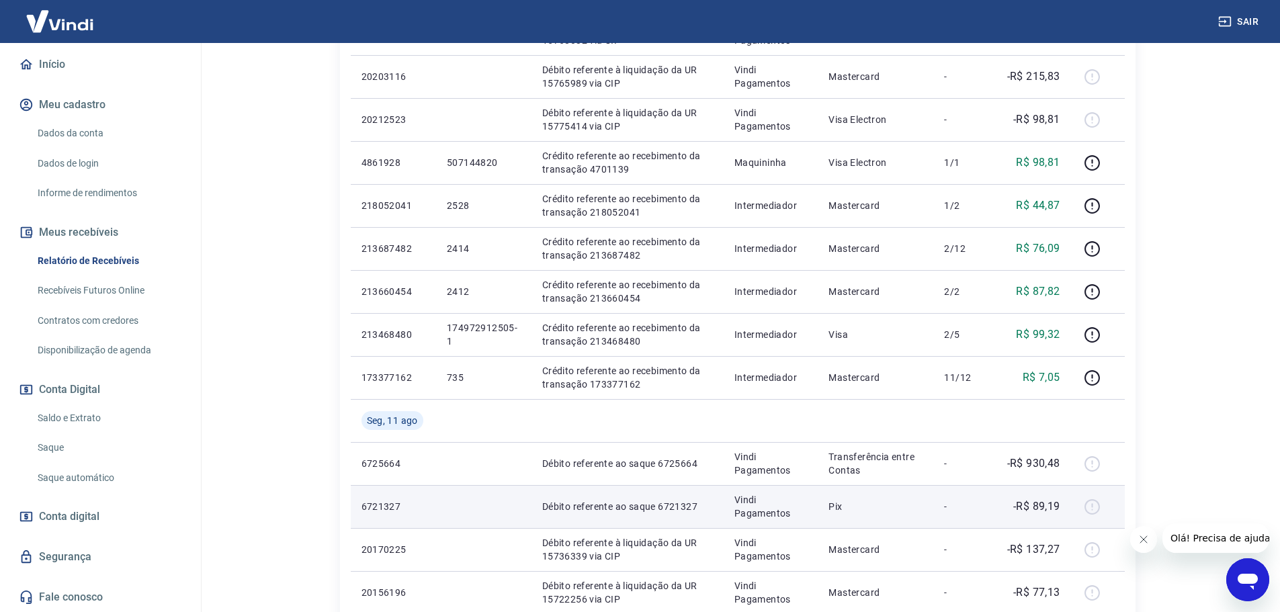
scroll to position [670, 0]
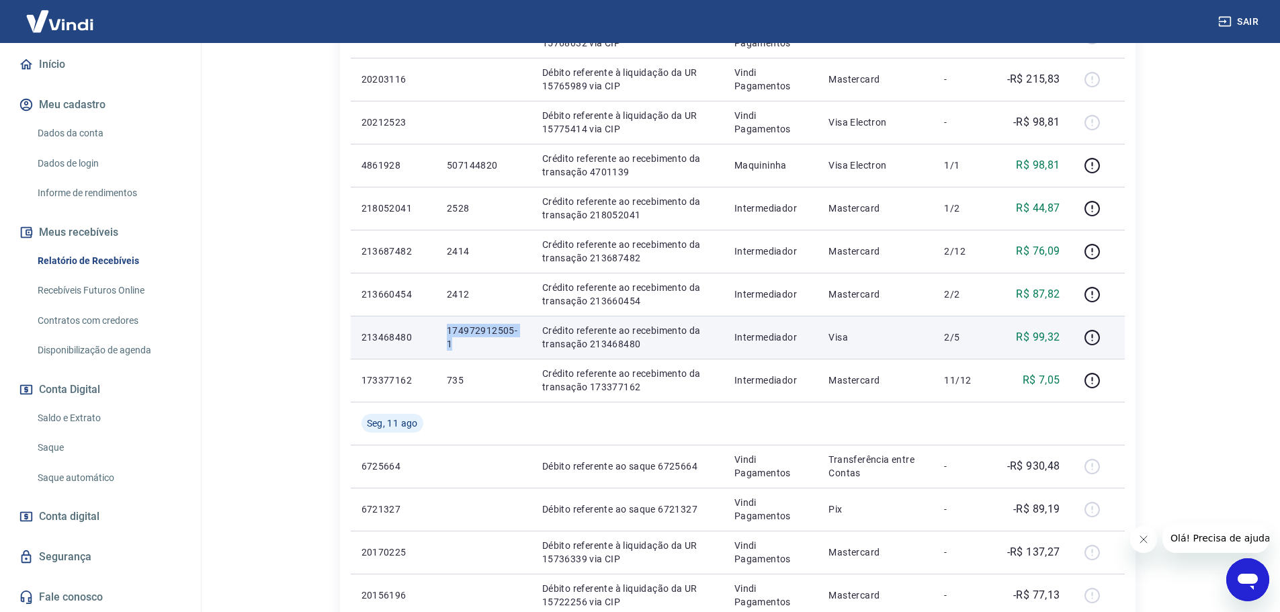
drag, startPoint x: 442, startPoint y: 328, endPoint x: 481, endPoint y: 343, distance: 42.6
click at [481, 343] on td "174972912505-1" at bounding box center [483, 337] width 95 height 43
copy p "174972912505-1"
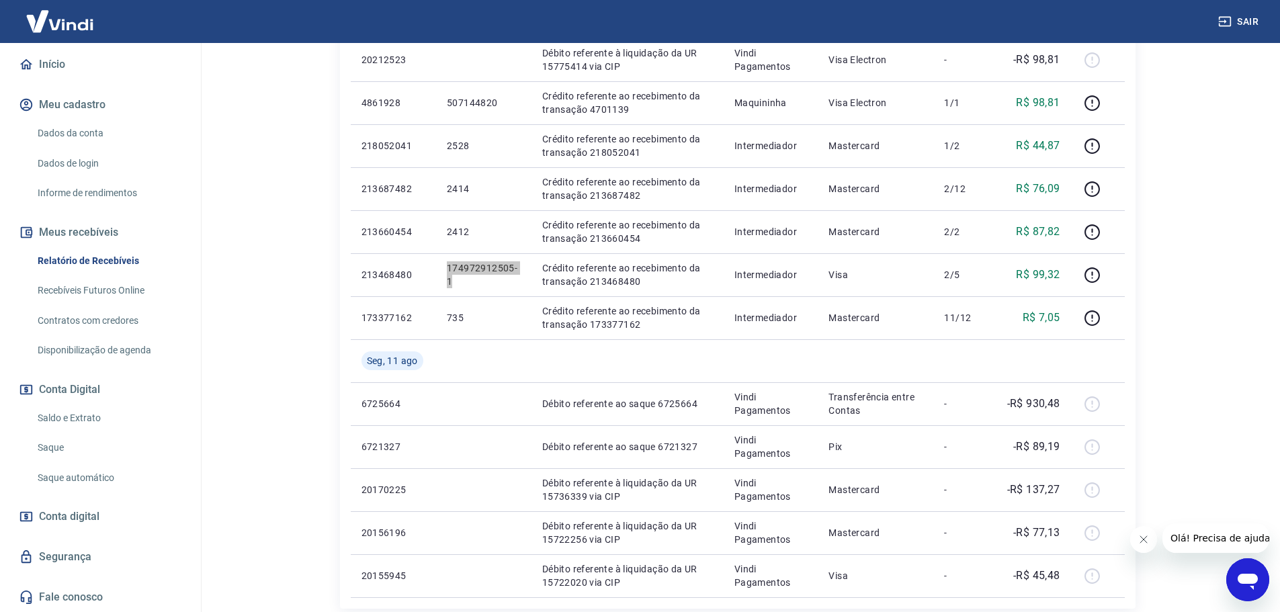
scroll to position [872, 0]
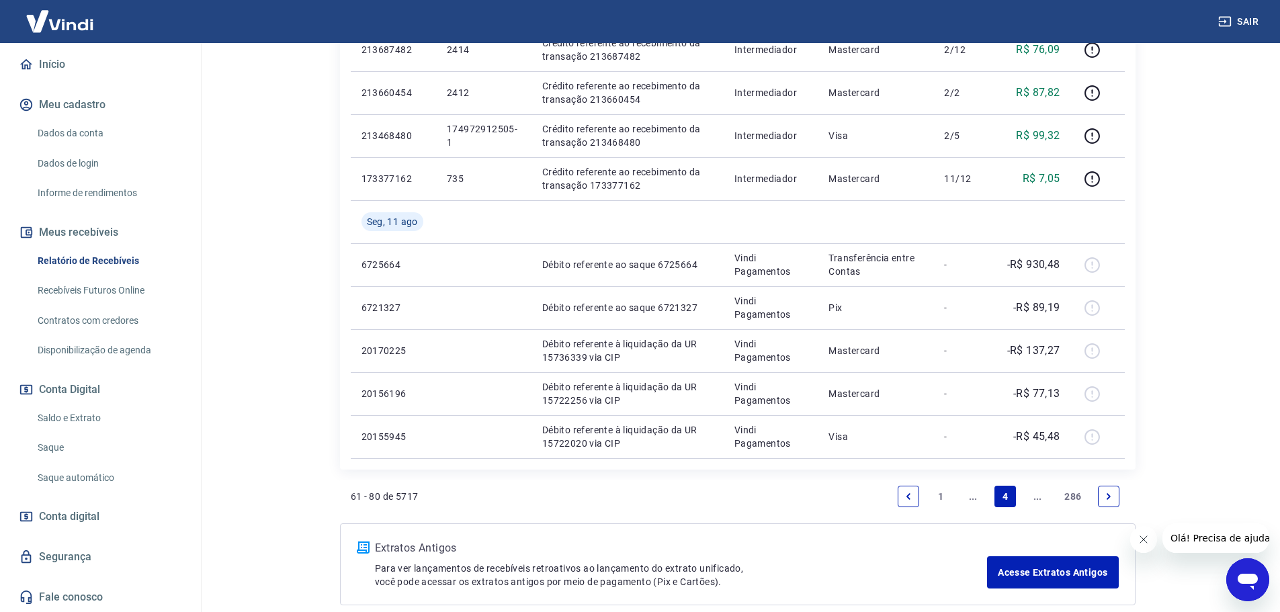
click at [905, 496] on icon "Previous page" at bounding box center [908, 496] width 9 height 9
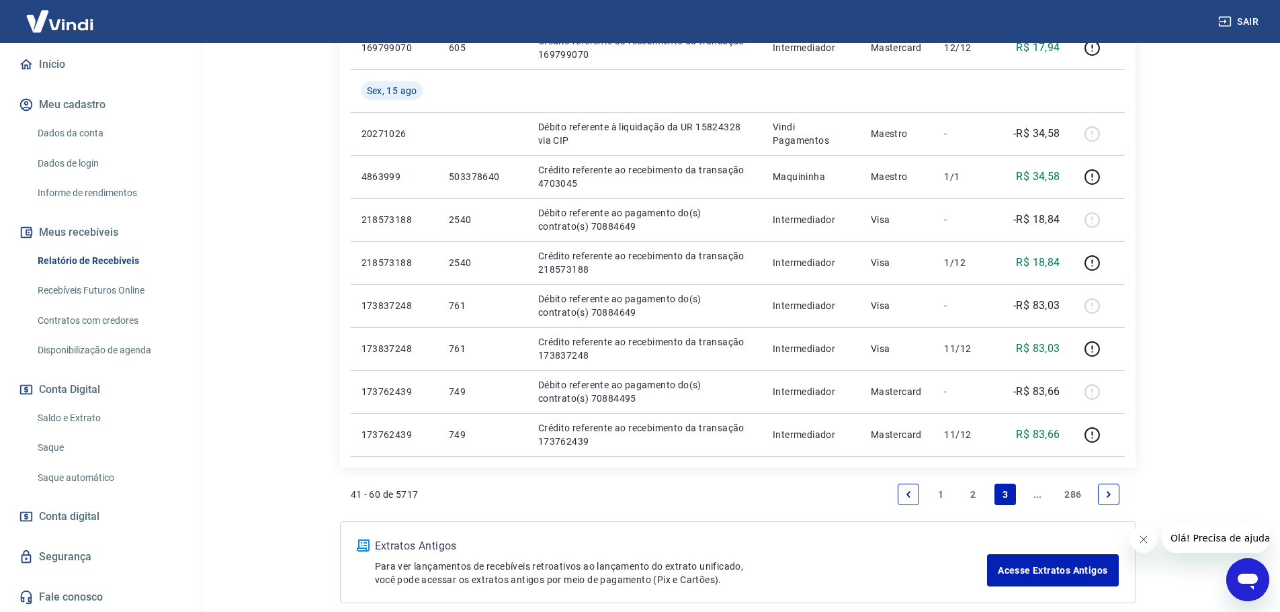
scroll to position [939, 0]
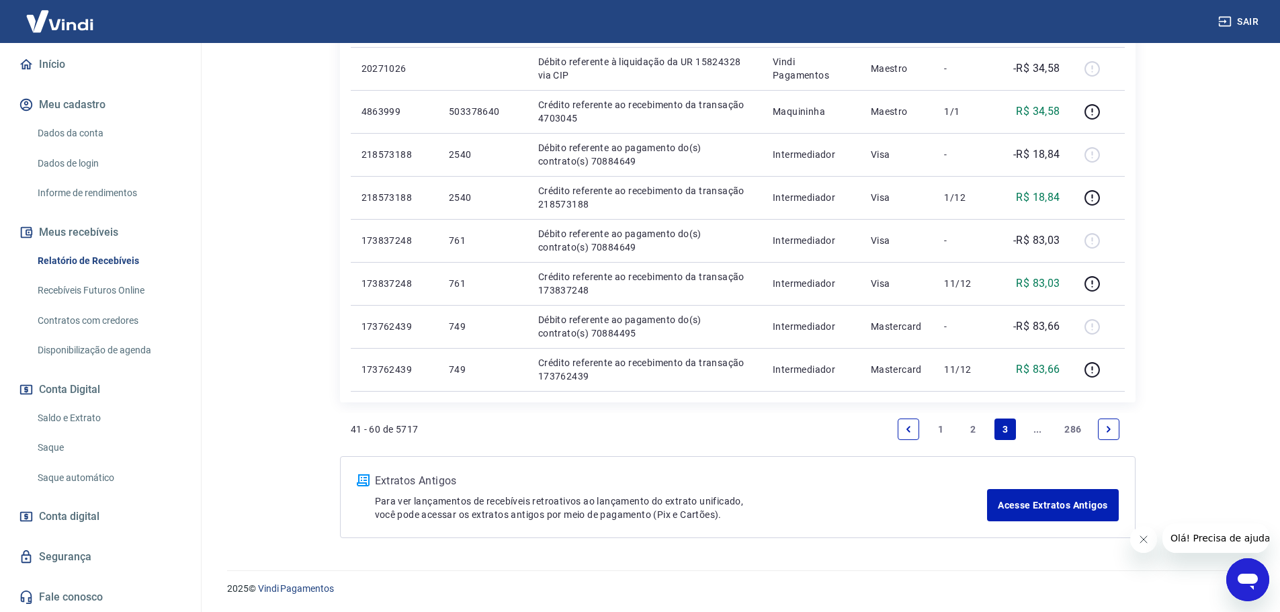
drag, startPoint x: 1104, startPoint y: 424, endPoint x: 836, endPoint y: 423, distance: 268.9
click at [1104, 425] on icon "Next page" at bounding box center [1108, 429] width 9 height 9
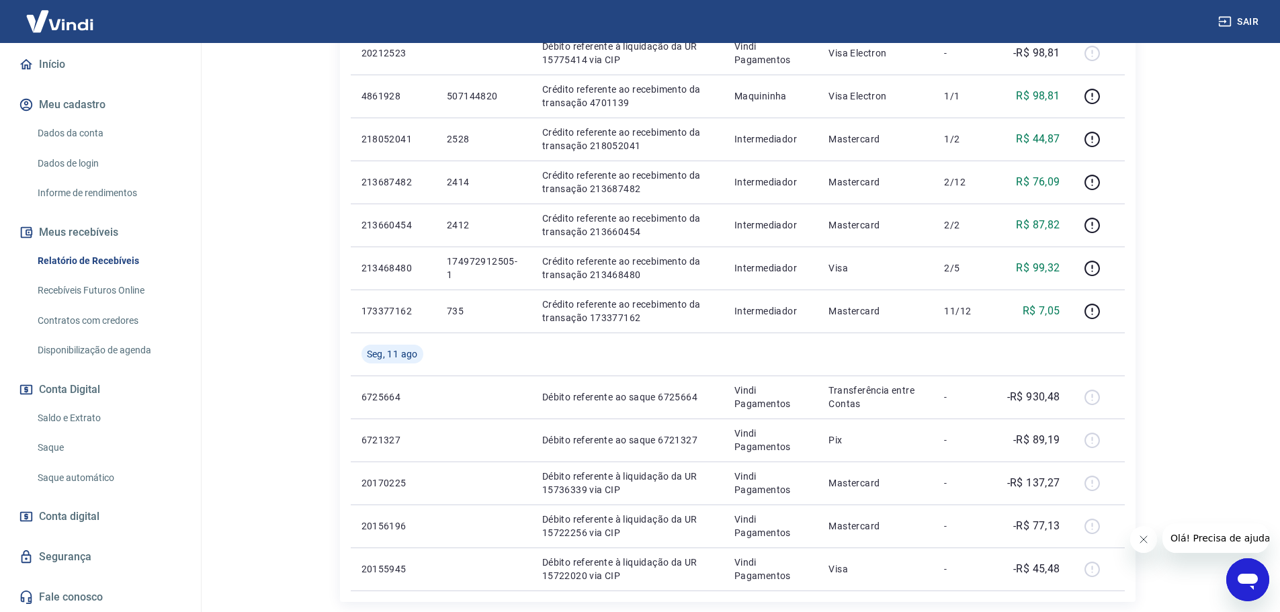
scroll to position [939, 0]
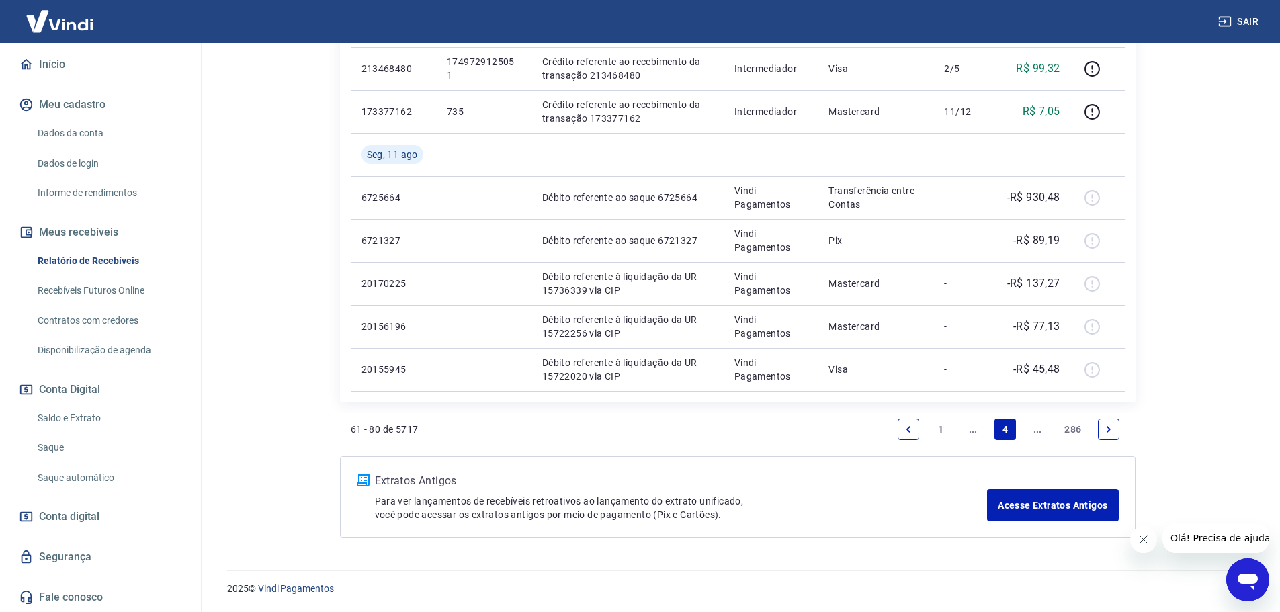
click at [906, 422] on link "Previous page" at bounding box center [909, 430] width 22 height 22
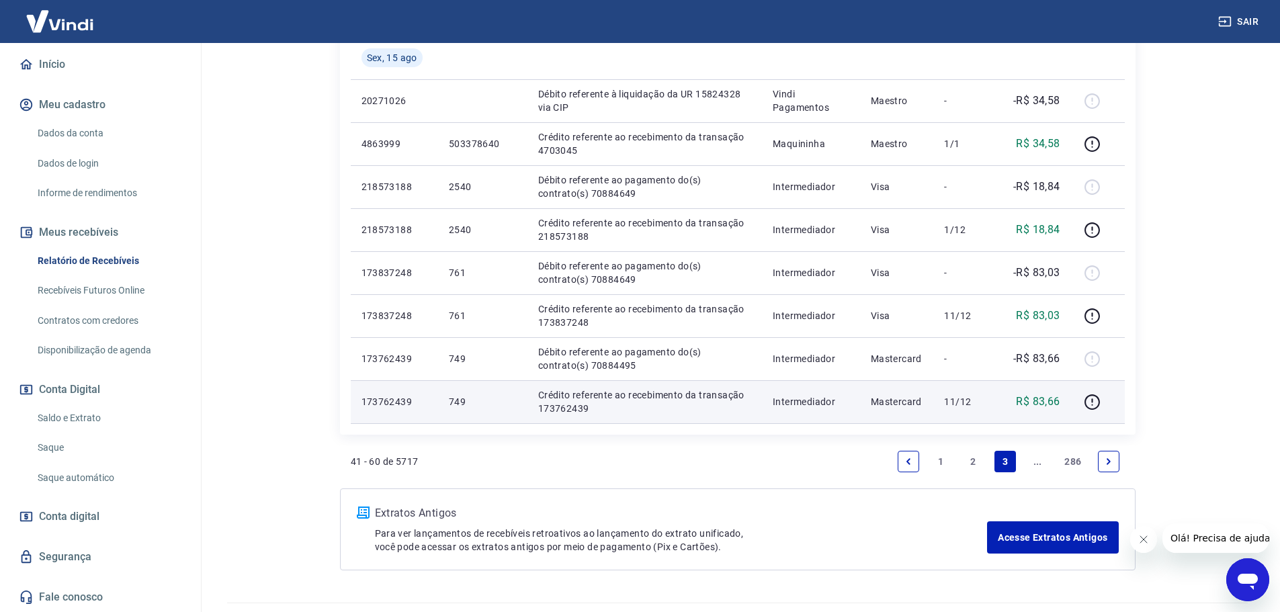
scroll to position [939, 0]
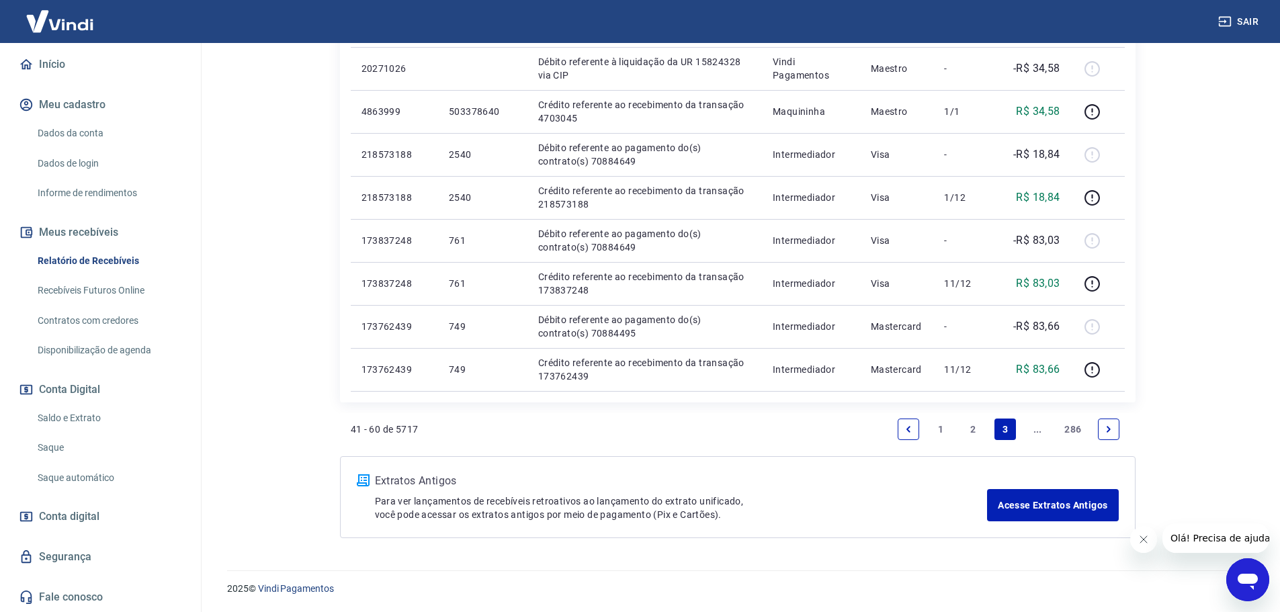
drag, startPoint x: 909, startPoint y: 436, endPoint x: 672, endPoint y: 440, distance: 237.3
click at [909, 436] on link "Previous page" at bounding box center [909, 430] width 22 height 22
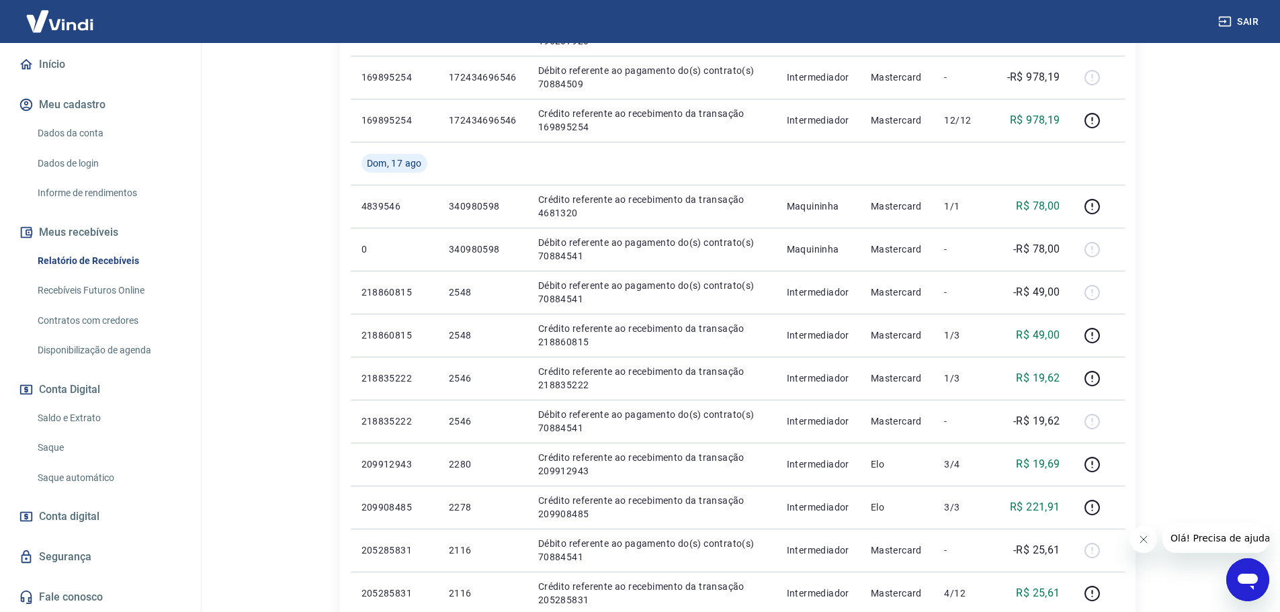
scroll to position [896, 0]
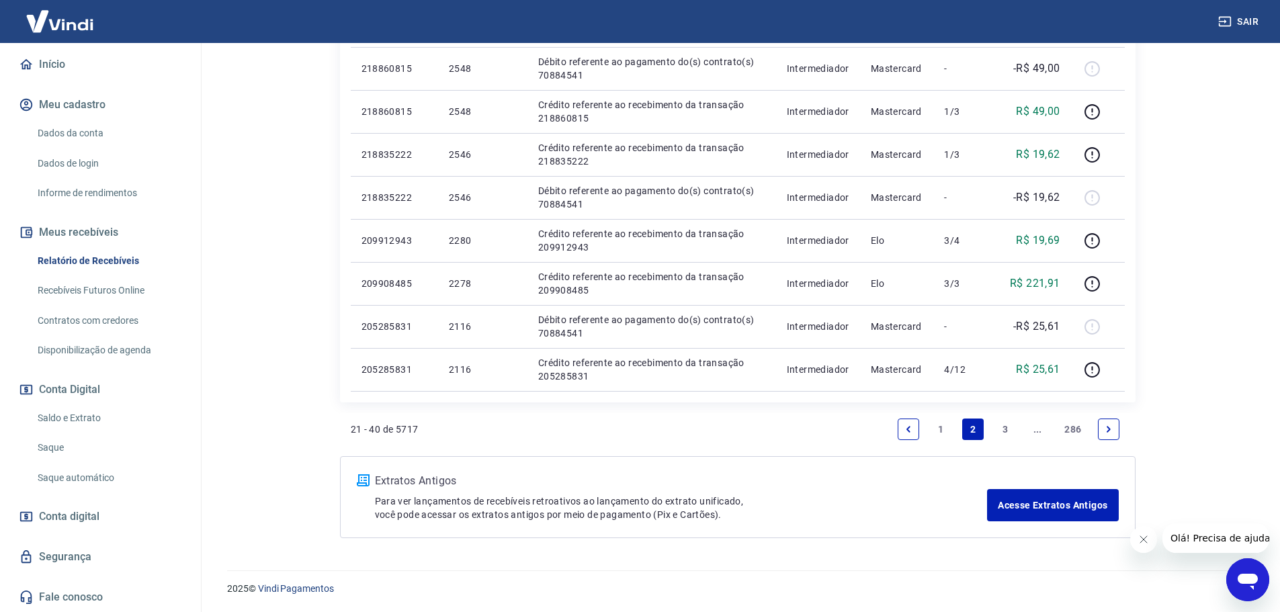
click at [1004, 424] on link "3" at bounding box center [1006, 430] width 22 height 22
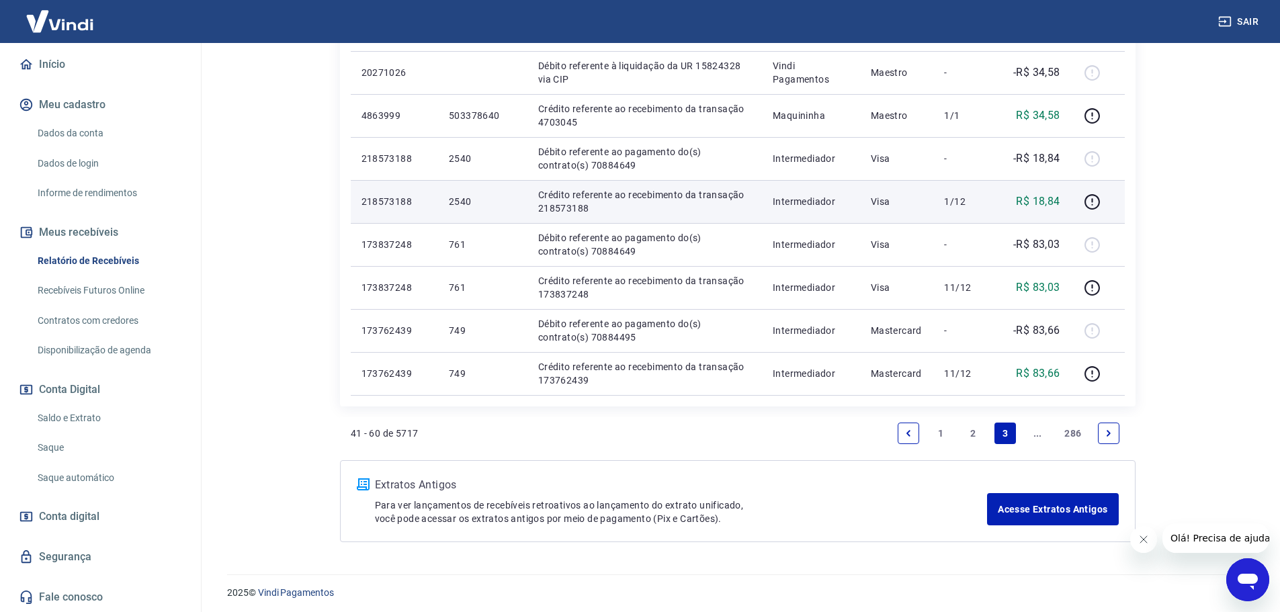
scroll to position [939, 0]
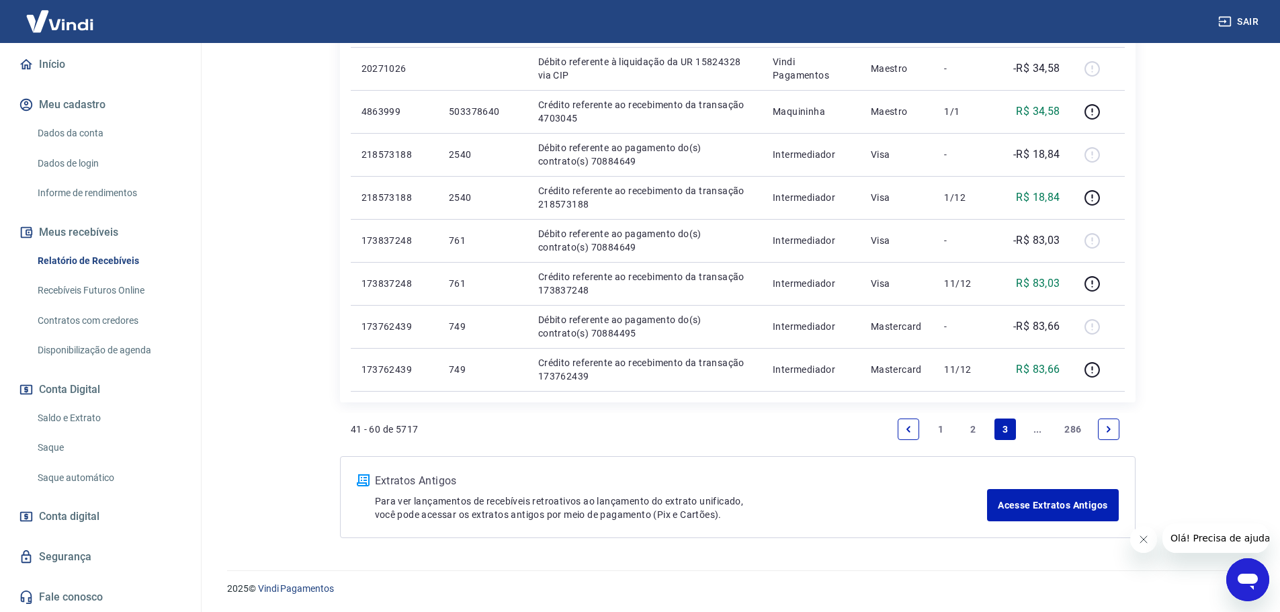
click at [971, 429] on link "2" at bounding box center [974, 430] width 22 height 22
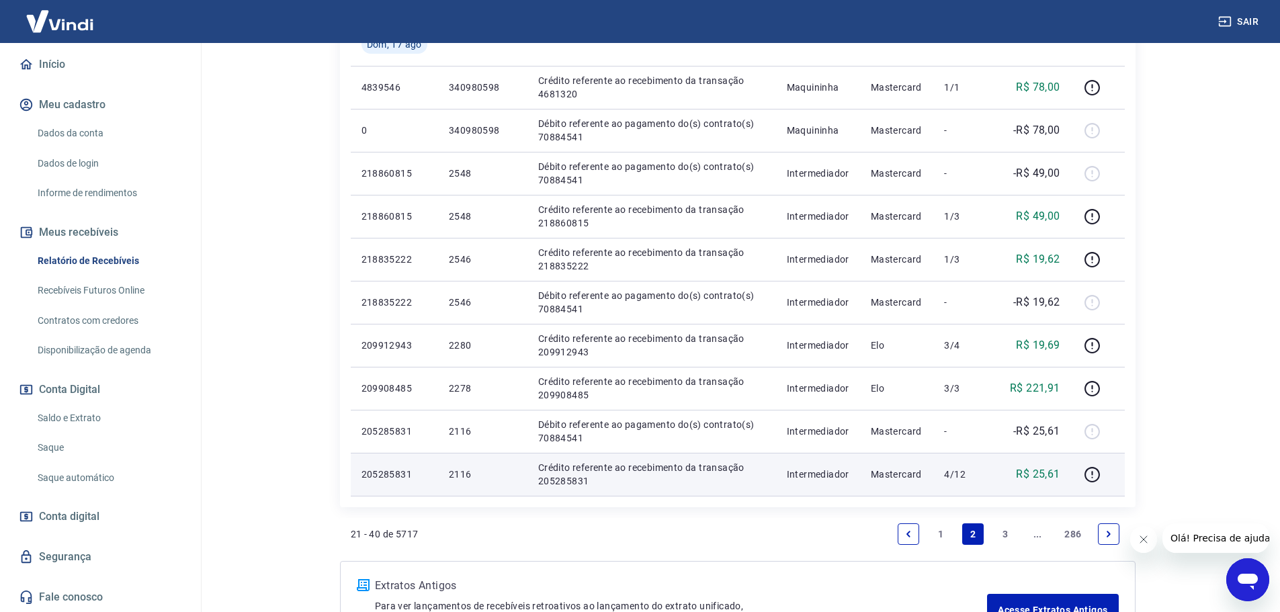
scroll to position [896, 0]
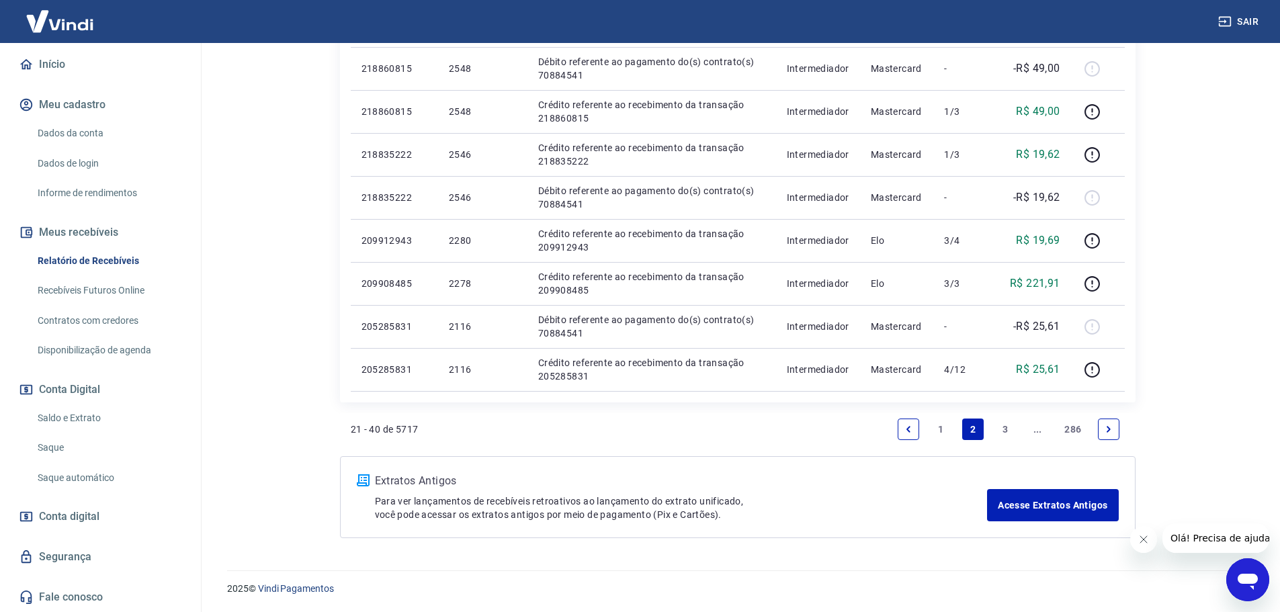
drag, startPoint x: 907, startPoint y: 423, endPoint x: 20, endPoint y: 432, distance: 886.7
click at [907, 423] on link "Previous page" at bounding box center [909, 430] width 22 height 22
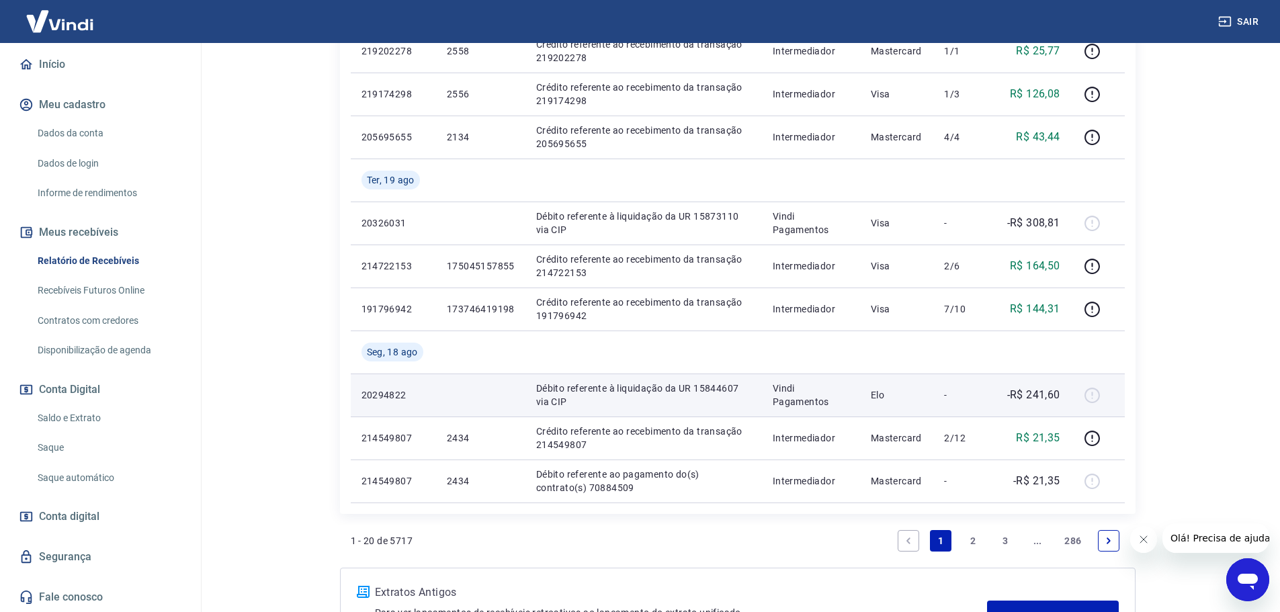
scroll to position [982, 0]
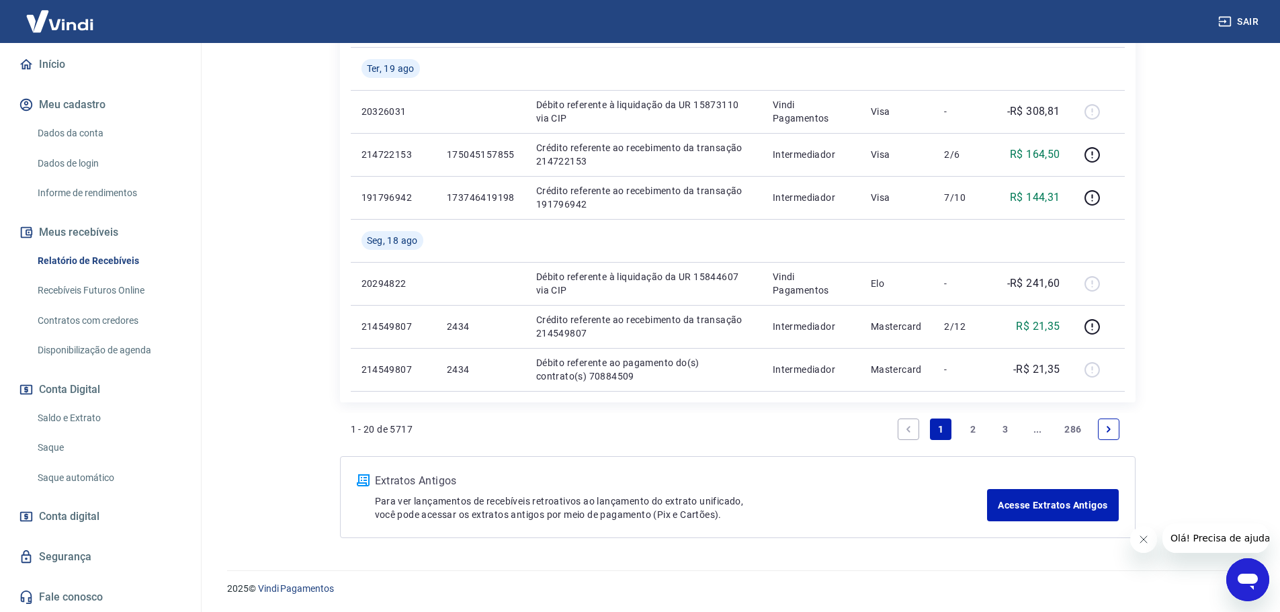
drag, startPoint x: 1114, startPoint y: 429, endPoint x: 951, endPoint y: 419, distance: 163.7
click at [1114, 429] on link "Next page" at bounding box center [1109, 430] width 22 height 22
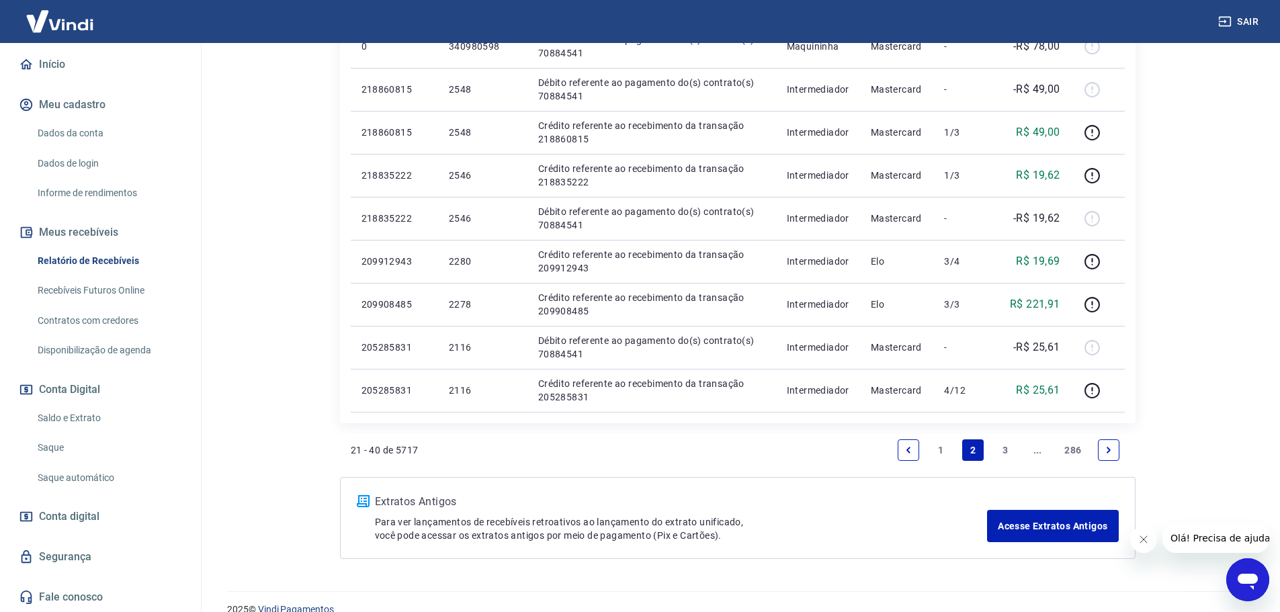
scroll to position [896, 0]
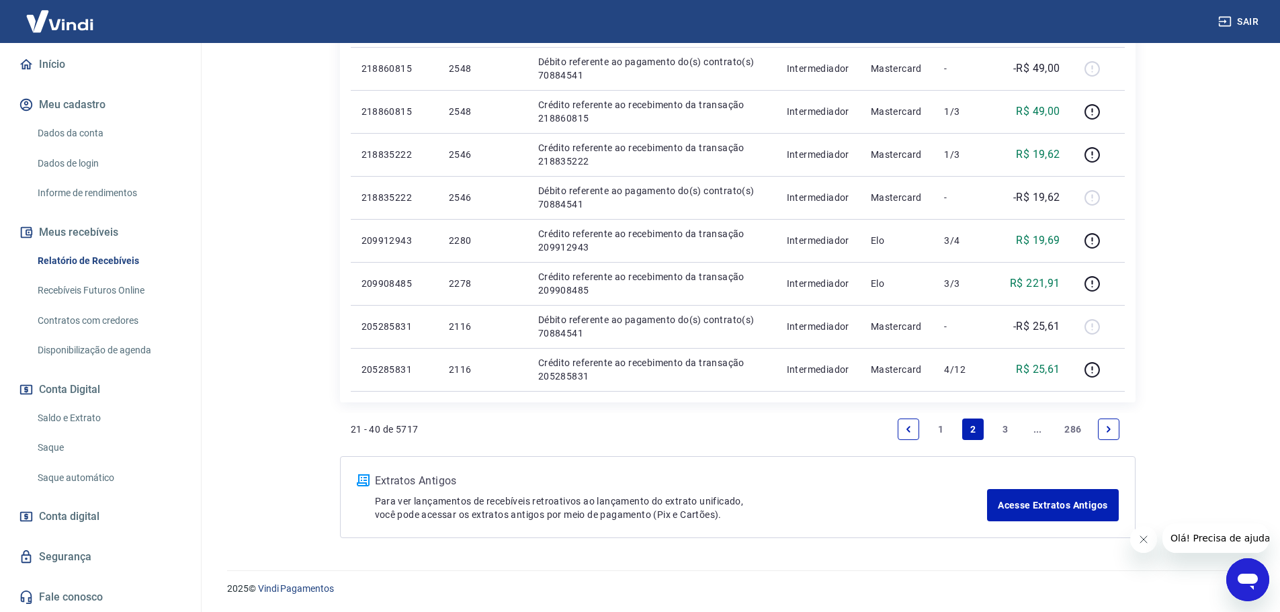
drag, startPoint x: 913, startPoint y: 431, endPoint x: 895, endPoint y: 430, distance: 18.8
click at [913, 431] on icon "Previous page" at bounding box center [908, 429] width 9 height 9
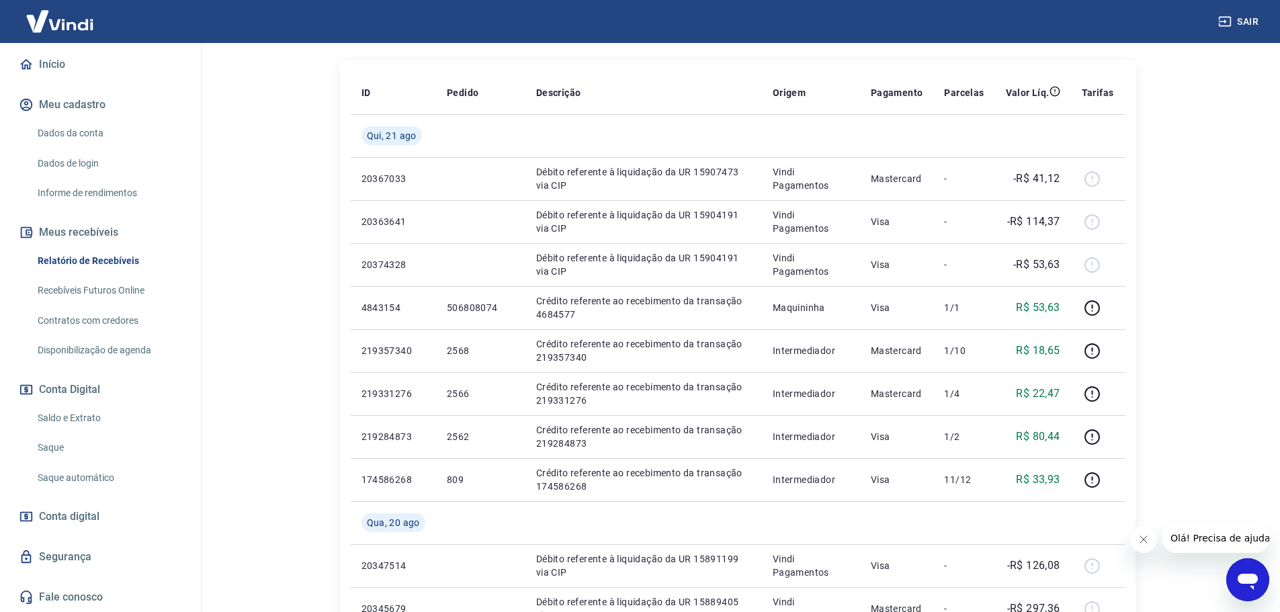
scroll to position [175, 0]
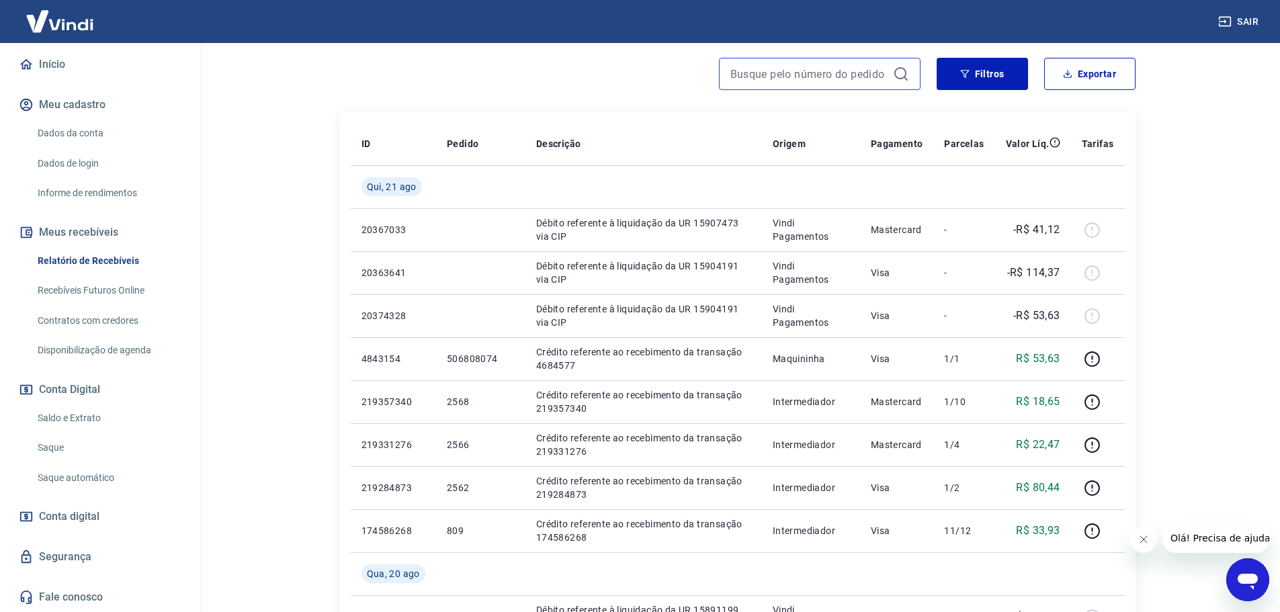
click at [769, 75] on input at bounding box center [809, 74] width 157 height 20
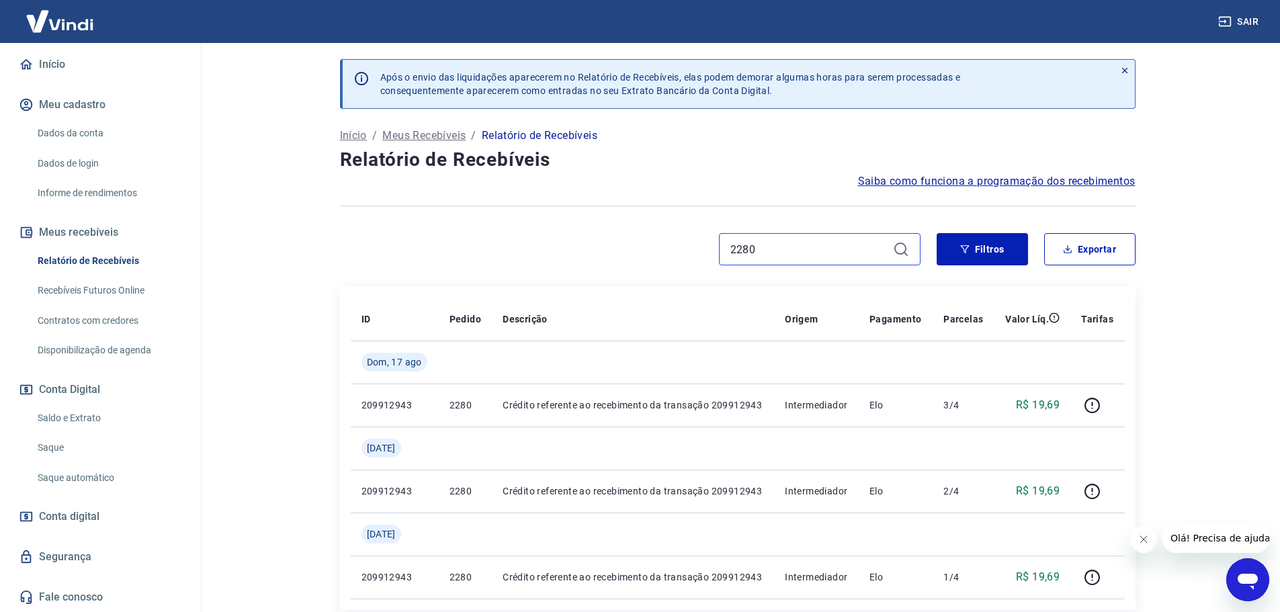
drag, startPoint x: 641, startPoint y: 251, endPoint x: 606, endPoint y: 250, distance: 35.0
click at [606, 250] on div "2280" at bounding box center [630, 249] width 581 height 32
type input "0"
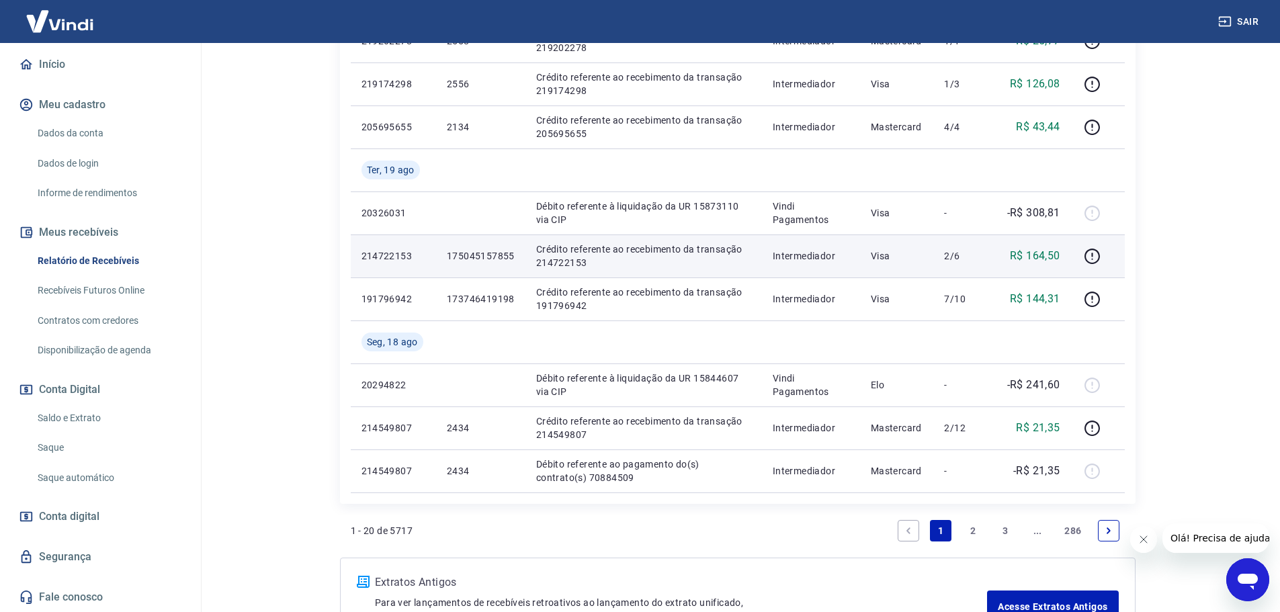
scroll to position [982, 0]
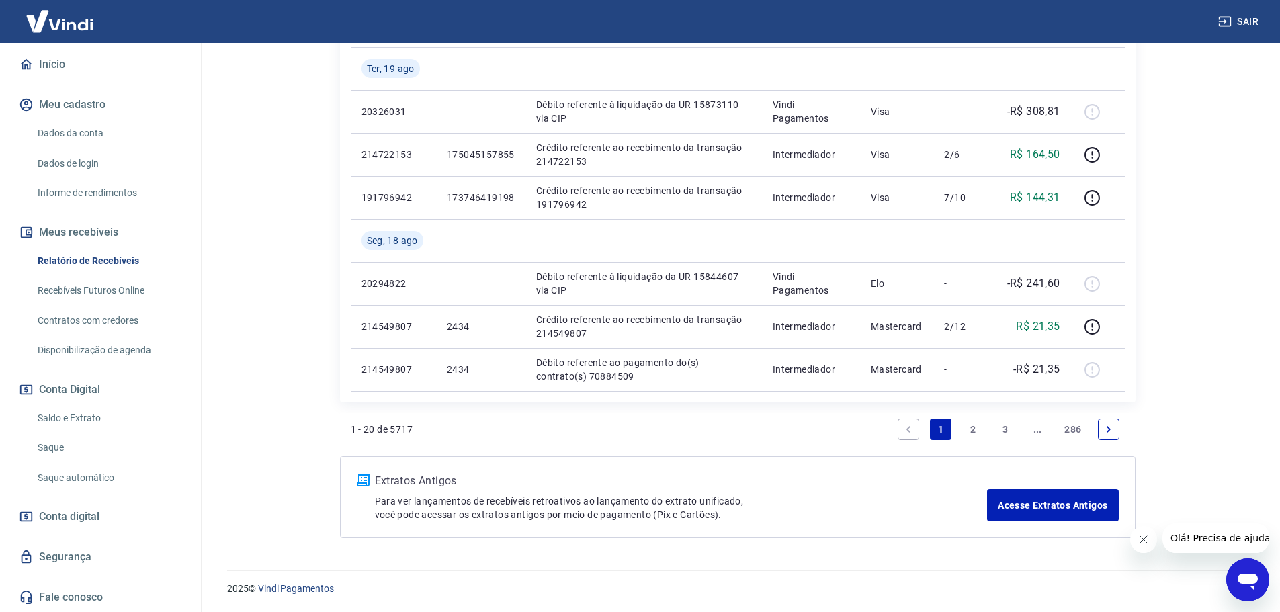
drag, startPoint x: 979, startPoint y: 425, endPoint x: 877, endPoint y: 424, distance: 102.2
click at [979, 425] on link "2" at bounding box center [974, 430] width 22 height 22
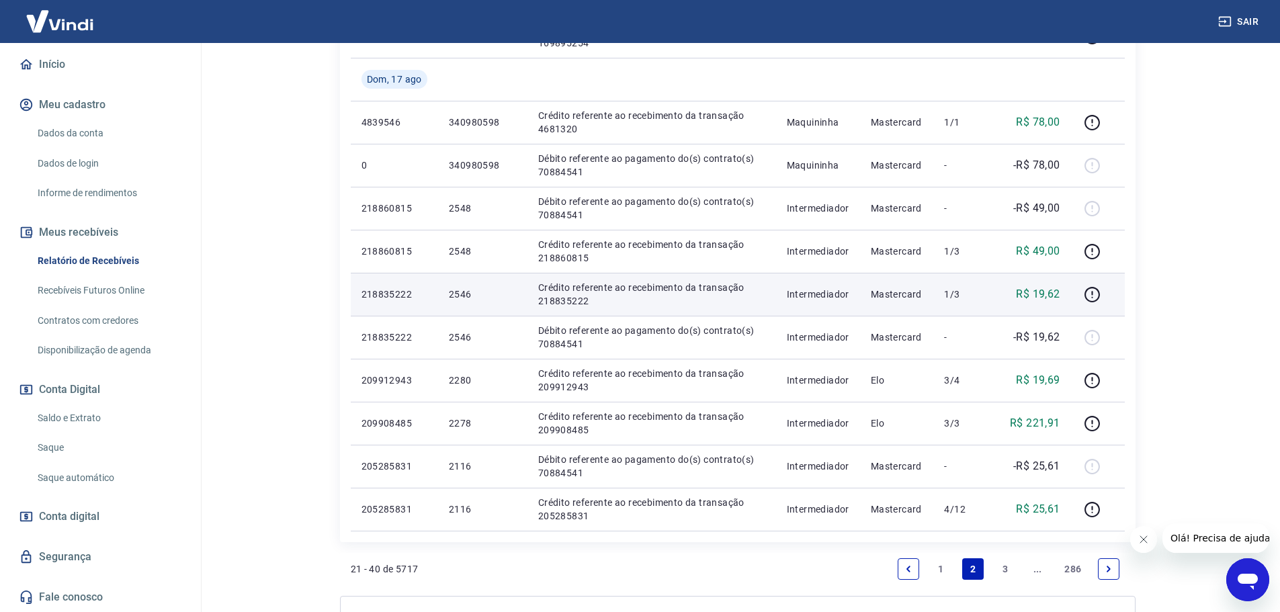
scroll to position [874, 0]
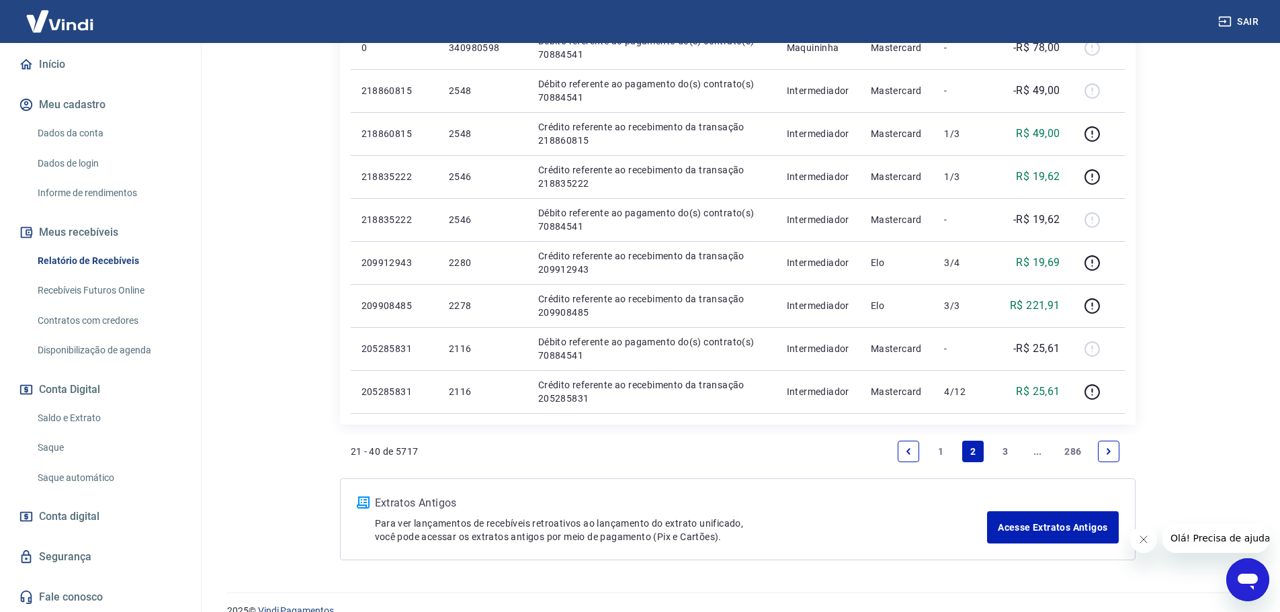
click at [1005, 447] on link "3" at bounding box center [1006, 452] width 22 height 22
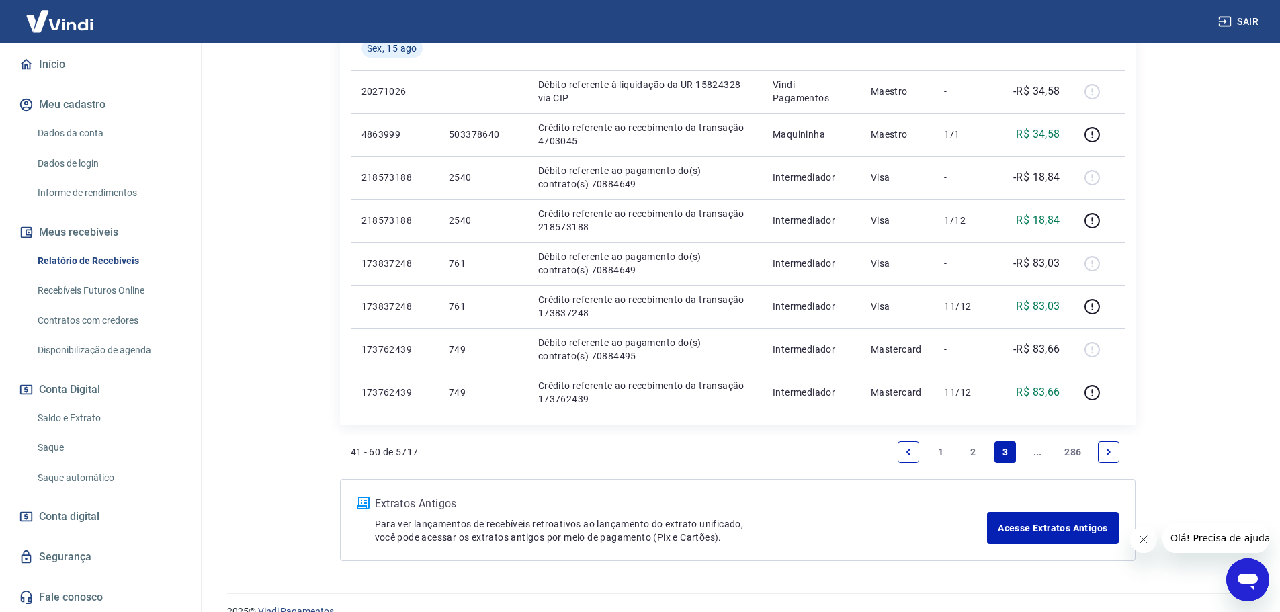
scroll to position [939, 0]
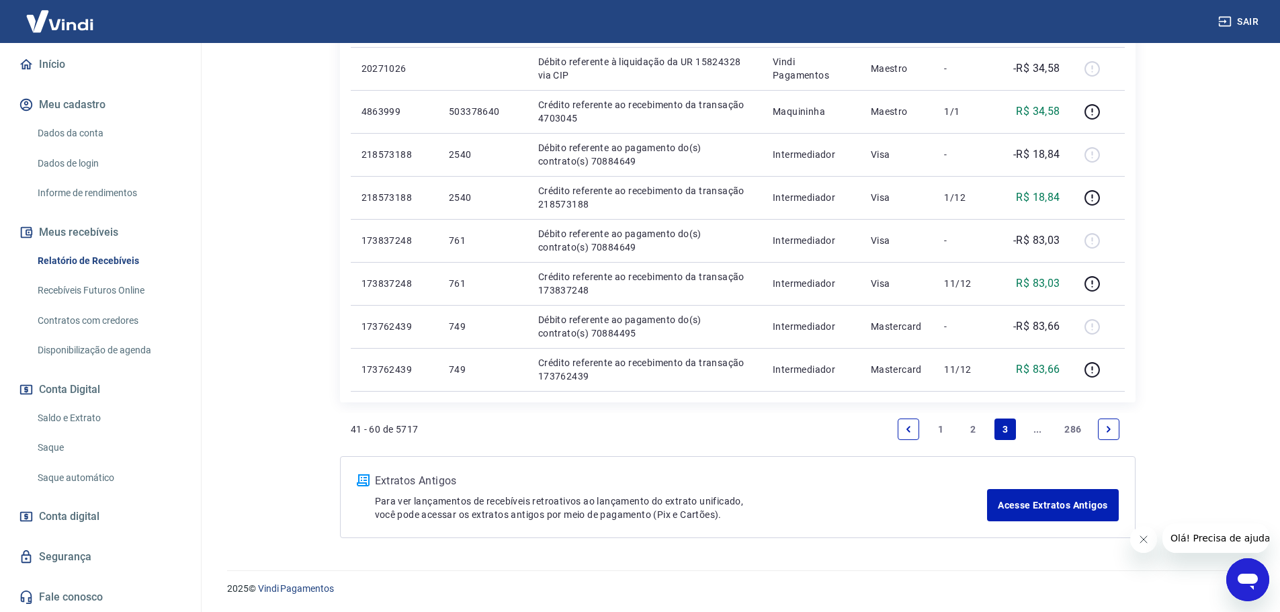
click at [1102, 423] on link "Next page" at bounding box center [1109, 430] width 22 height 22
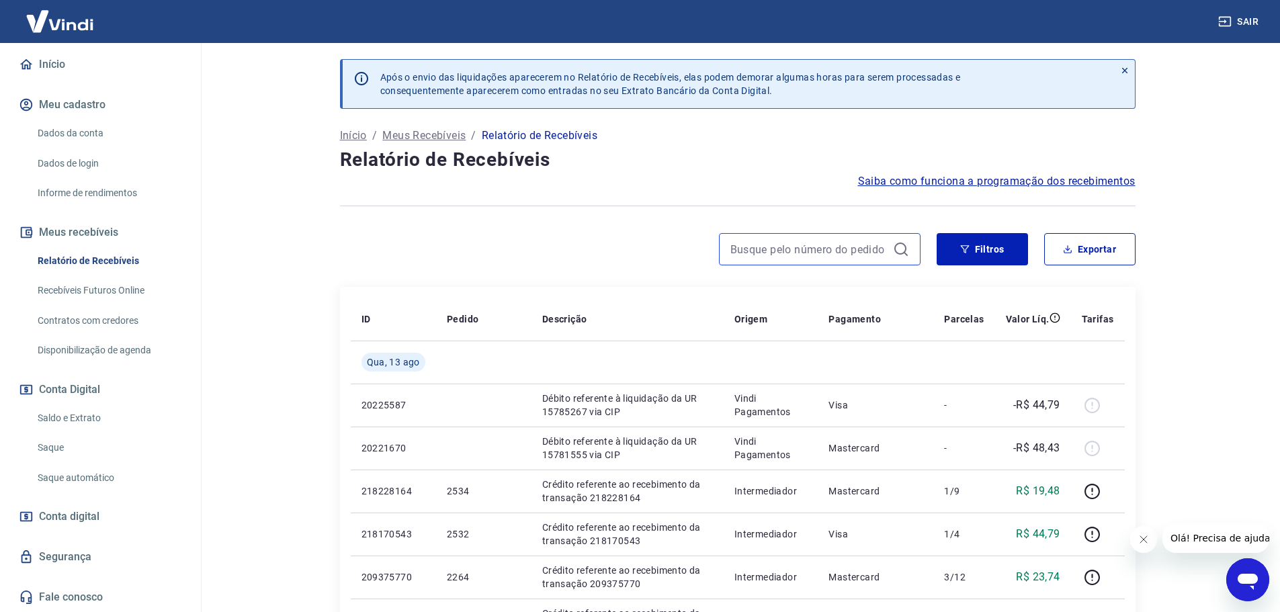
click at [795, 241] on input at bounding box center [809, 249] width 157 height 20
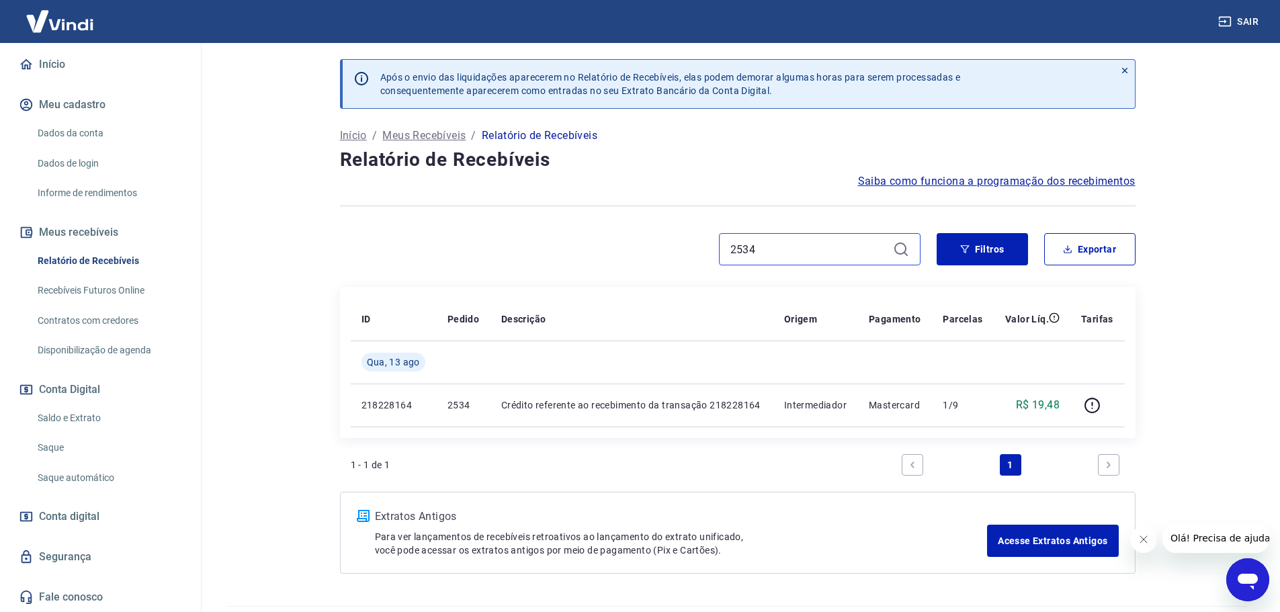
drag, startPoint x: 774, startPoint y: 251, endPoint x: 658, endPoint y: 261, distance: 116.1
click at [663, 261] on div "2534" at bounding box center [630, 249] width 581 height 32
type input "0"
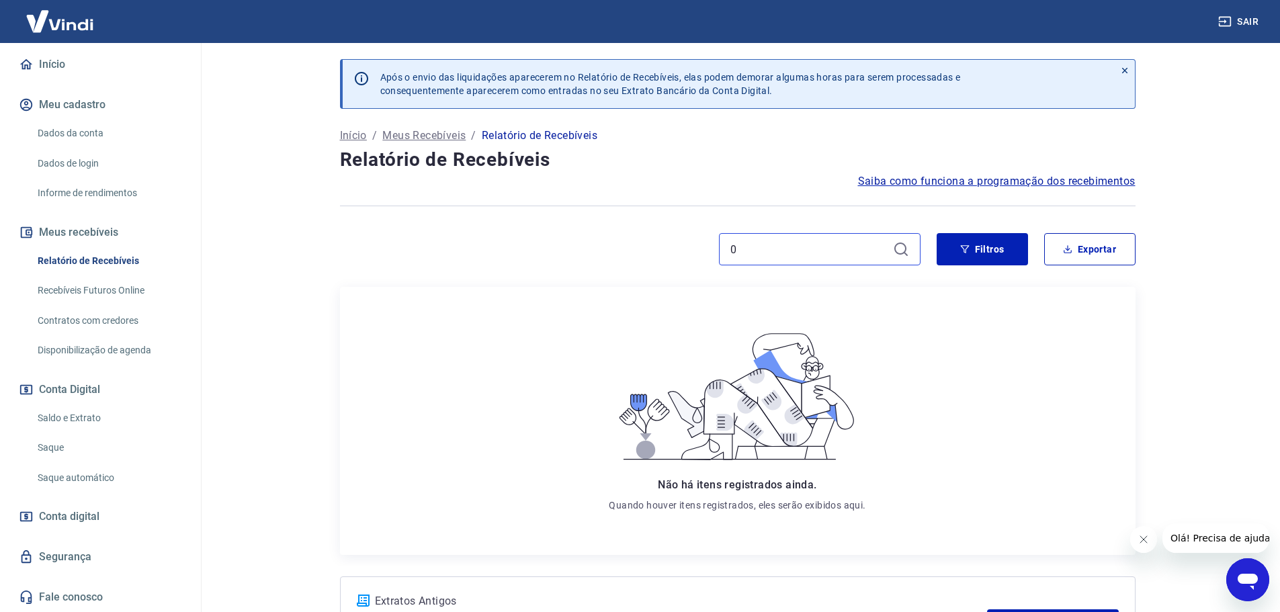
drag, startPoint x: 739, startPoint y: 243, endPoint x: 593, endPoint y: 231, distance: 147.1
click at [595, 231] on div "Após o envio das liquidações aparecerem no Relatório de Recebíveis, elas podem …" at bounding box center [738, 359] width 828 height 632
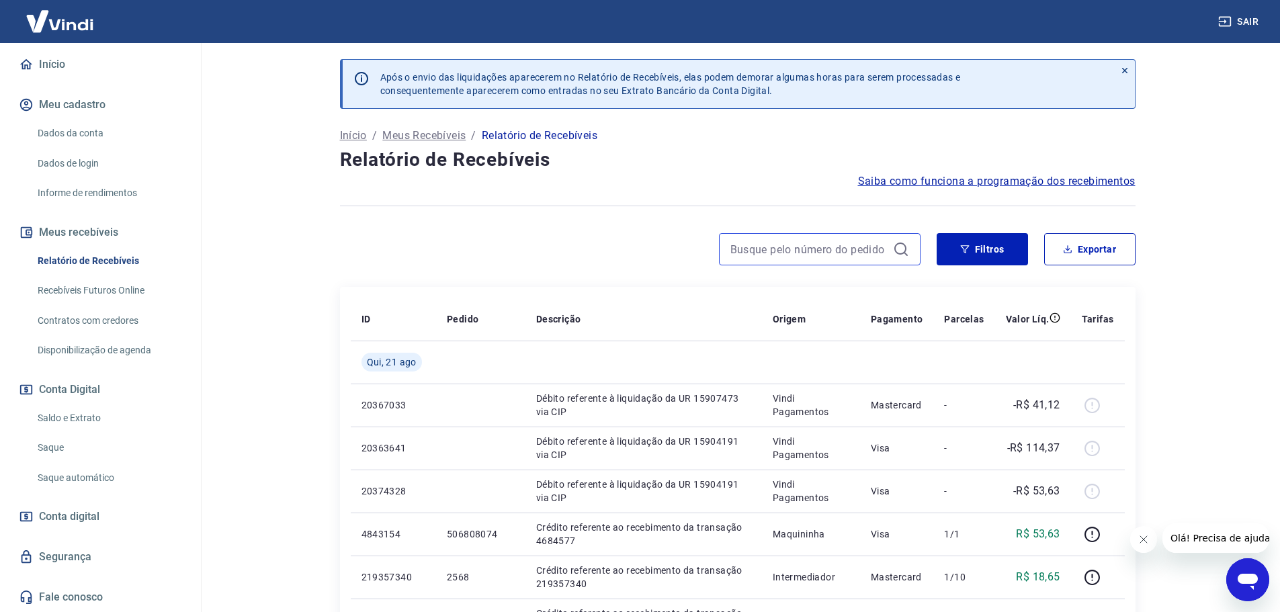
click at [764, 259] on input at bounding box center [809, 249] width 157 height 20
type input "2580"
